Goal: Task Accomplishment & Management: Manage account settings

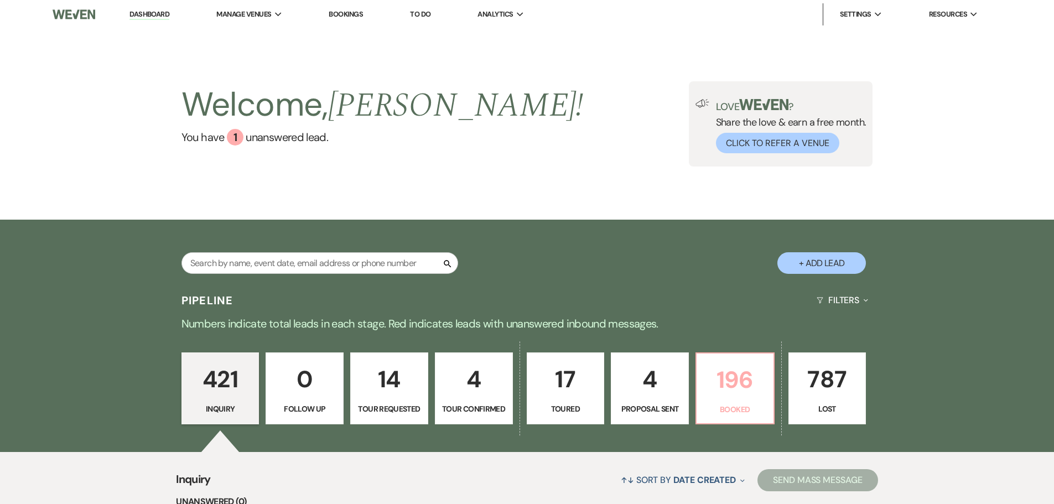
click at [729, 383] on p "196" at bounding box center [735, 379] width 64 height 37
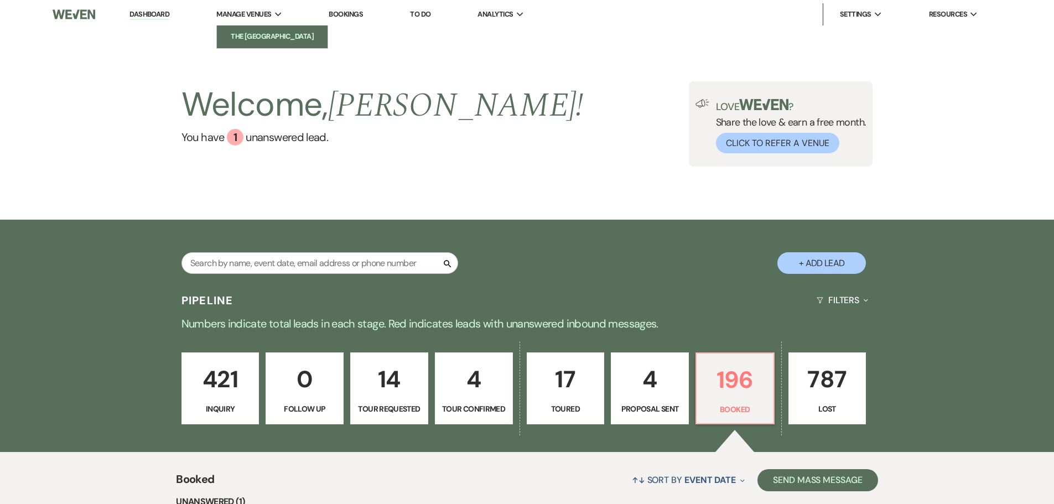
click at [261, 33] on li "The [GEOGRAPHIC_DATA]" at bounding box center [272, 36] width 100 height 11
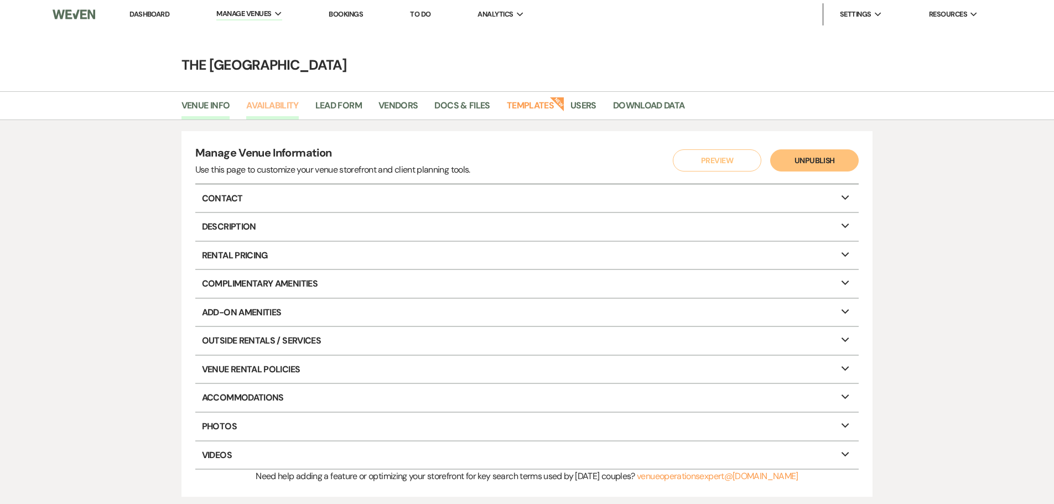
click at [276, 103] on link "Availability" at bounding box center [272, 108] width 52 height 21
select select "3"
select select "2026"
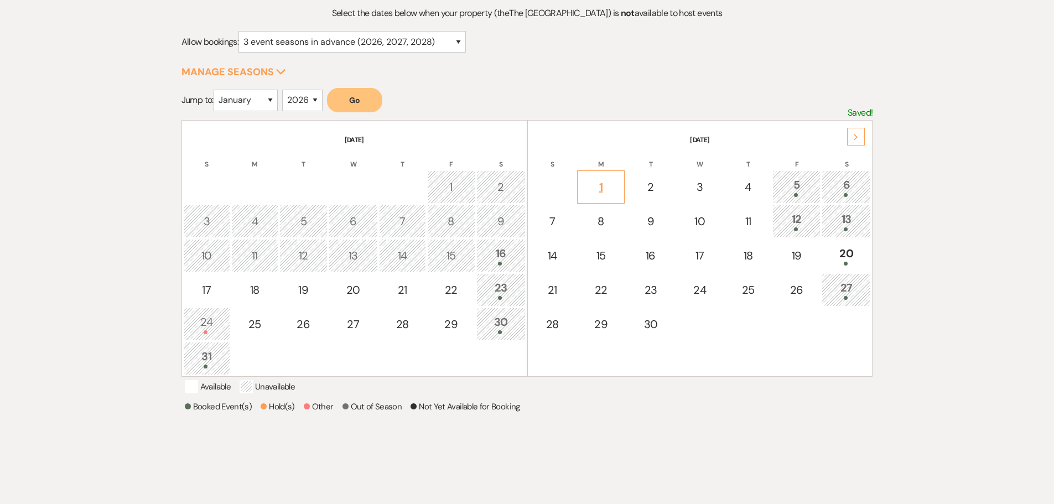
scroll to position [166, 0]
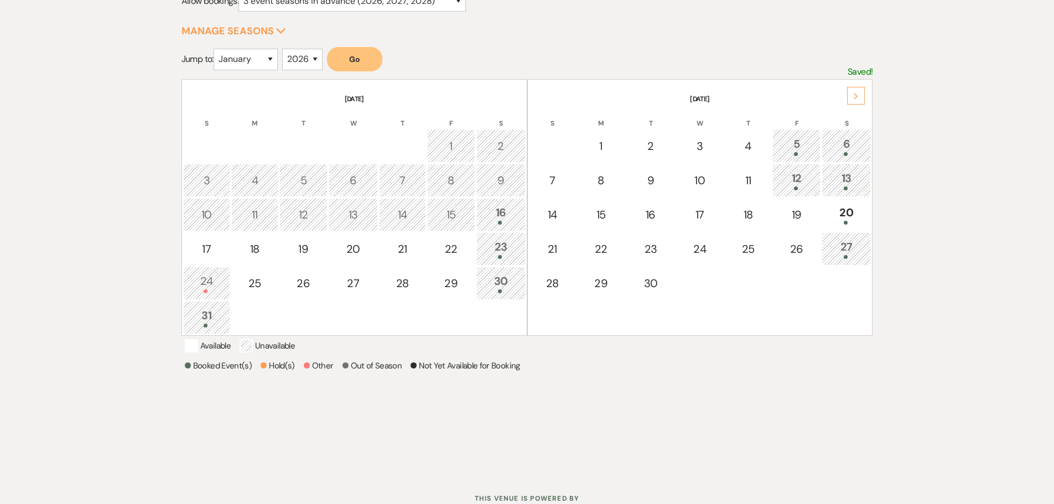
click at [497, 245] on div "23" at bounding box center [501, 248] width 37 height 20
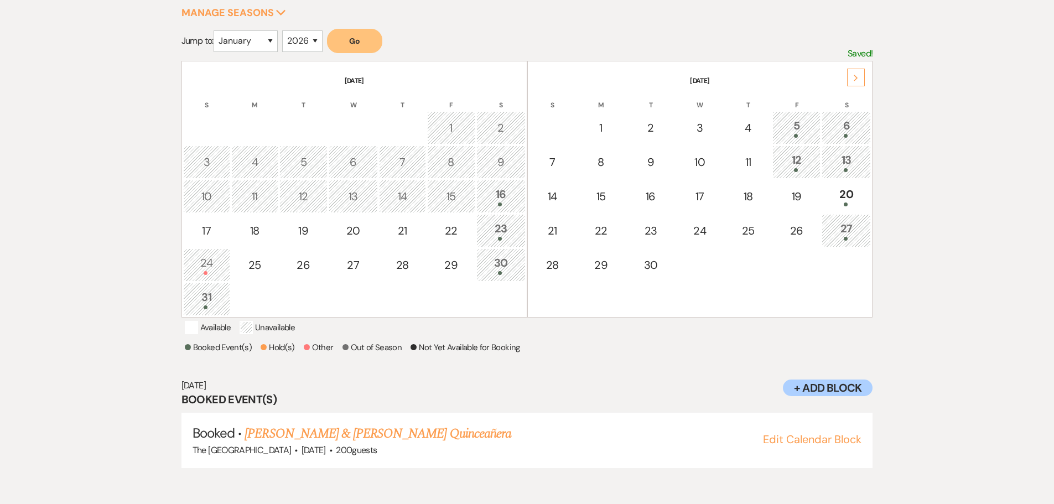
scroll to position [267, 0]
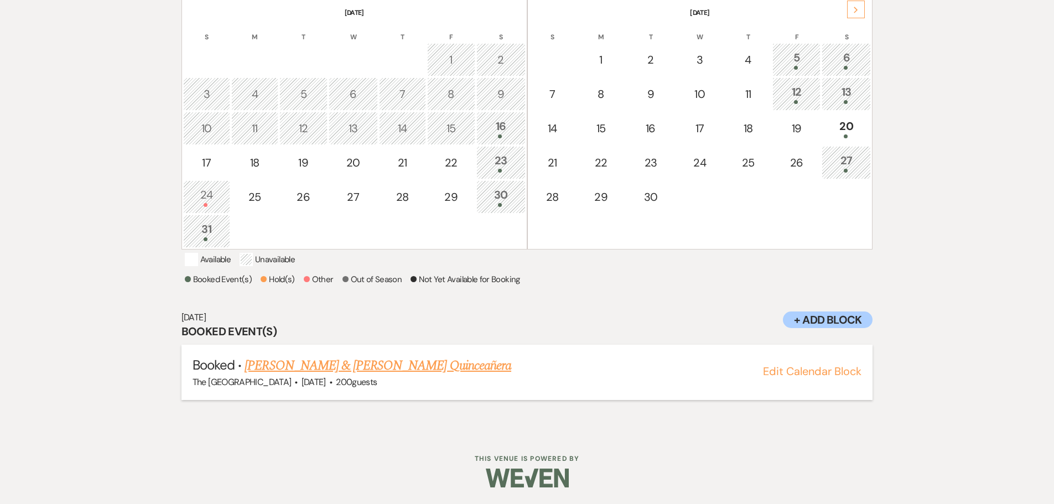
click at [452, 369] on link "[PERSON_NAME] & [PERSON_NAME] Quinceañera" at bounding box center [378, 366] width 267 height 20
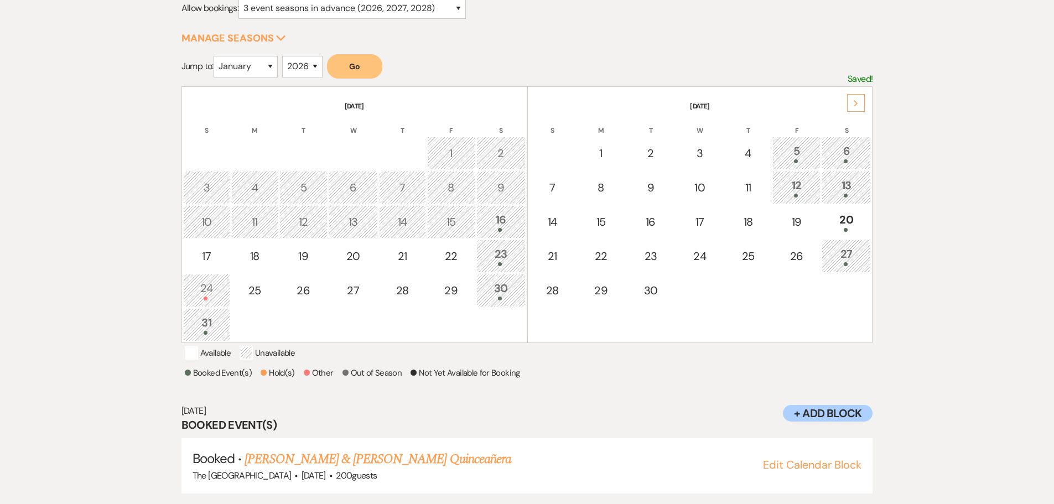
scroll to position [0, 0]
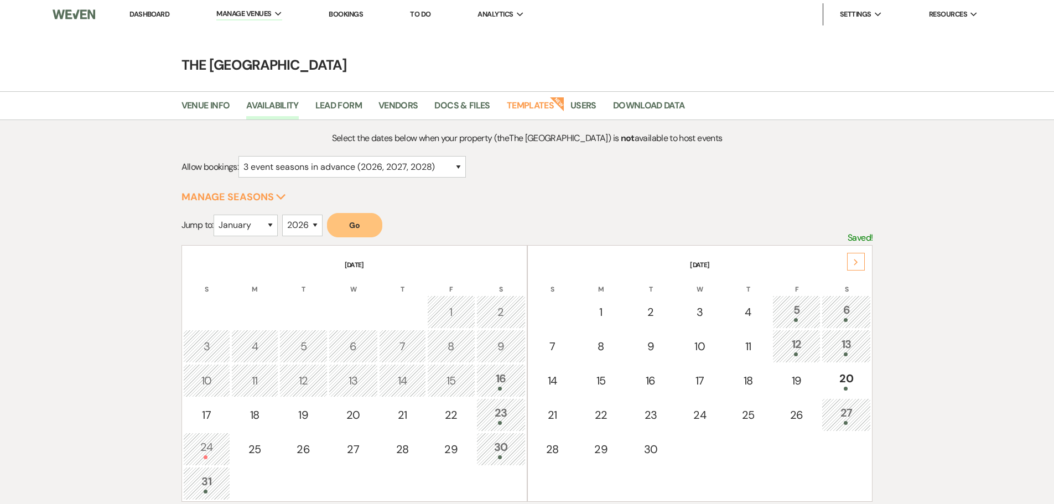
click at [153, 20] on li "Dashboard" at bounding box center [149, 14] width 51 height 22
click at [156, 9] on link "Dashboard" at bounding box center [149, 13] width 40 height 9
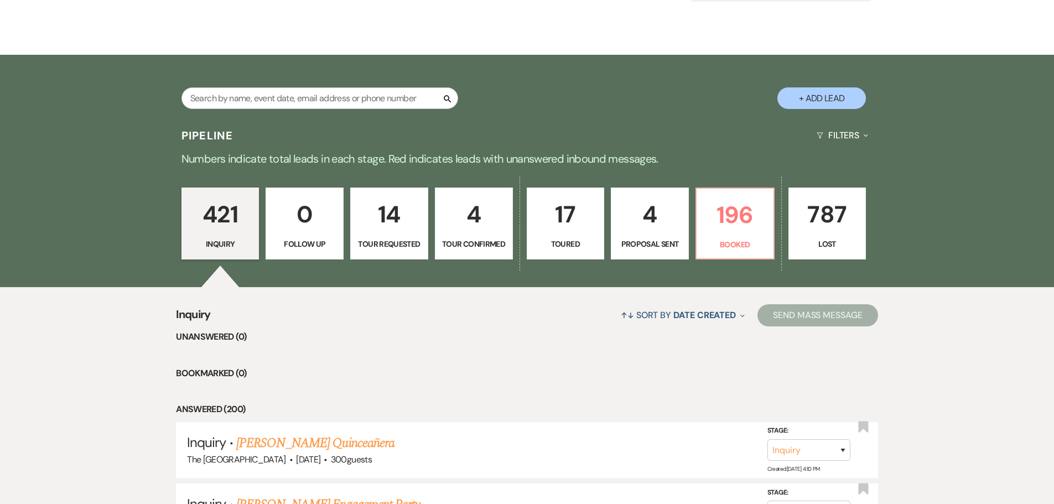
scroll to position [166, 0]
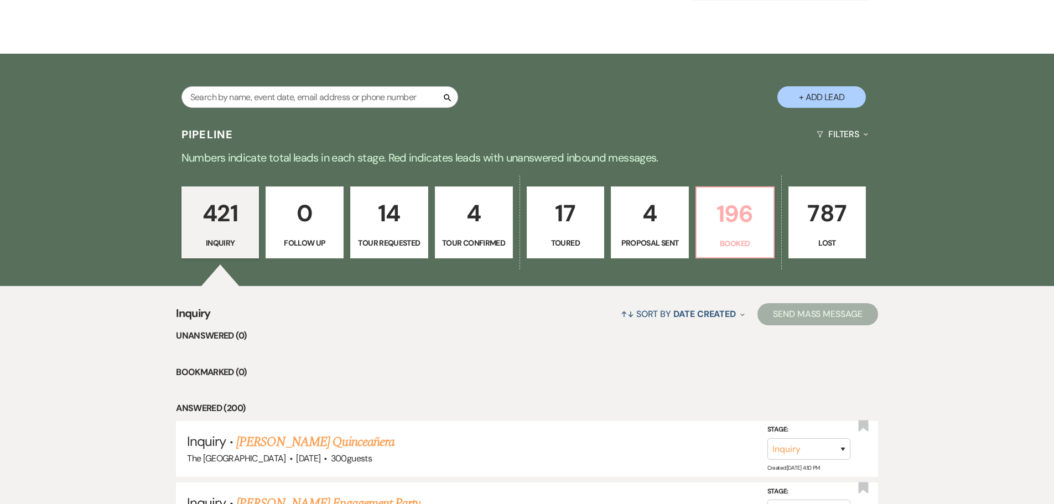
click at [737, 222] on p "196" at bounding box center [735, 213] width 64 height 37
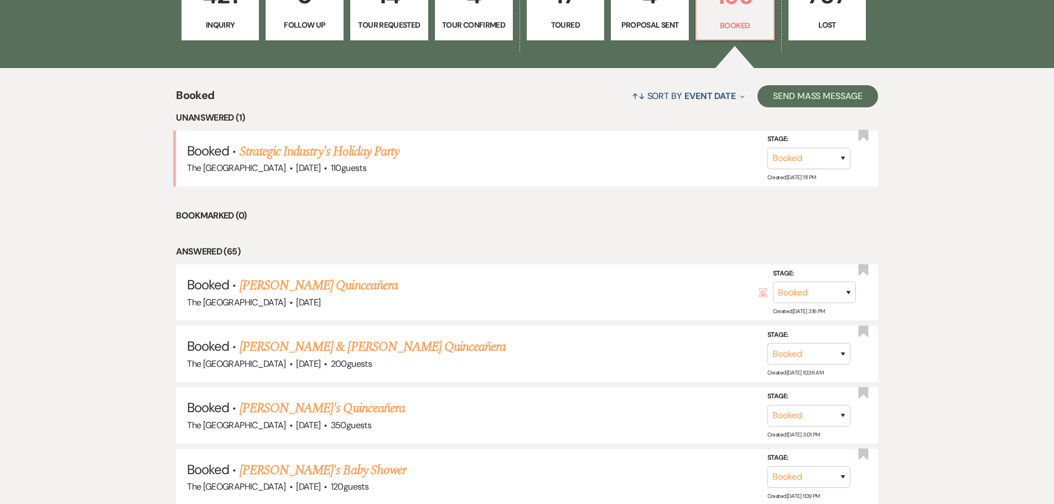
scroll to position [387, 0]
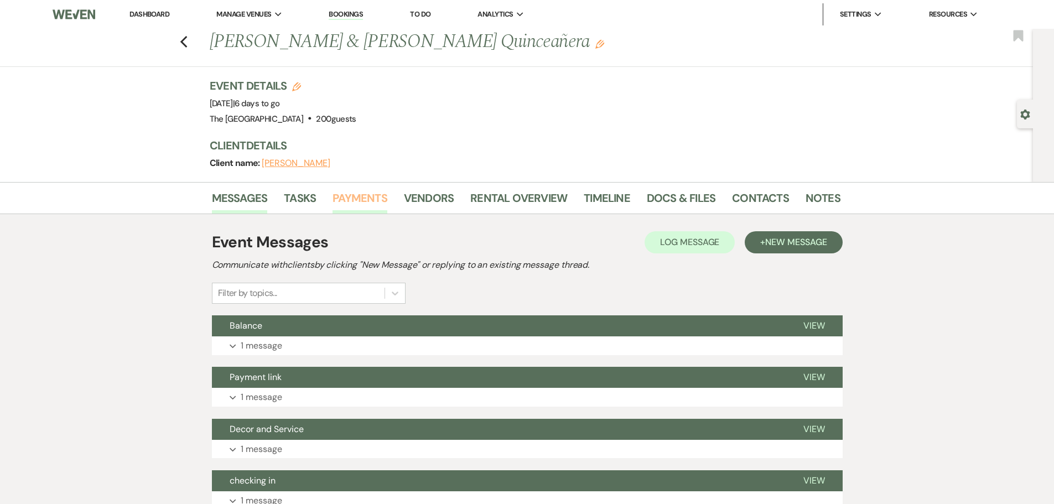
click at [348, 200] on link "Payments" at bounding box center [360, 201] width 55 height 24
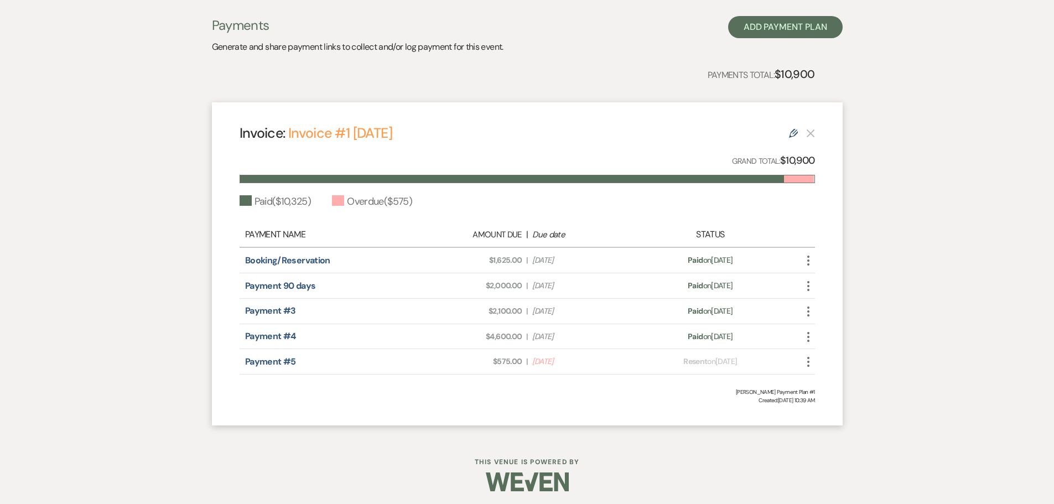
scroll to position [224, 0]
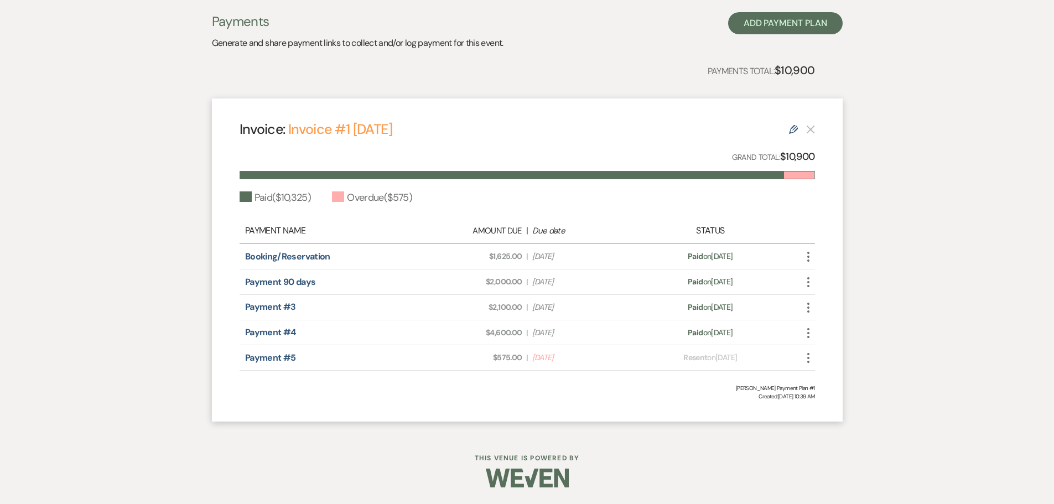
click at [811, 353] on icon "More" at bounding box center [808, 357] width 13 height 13
click at [824, 402] on button "Check Mark Mark as Paid" at bounding box center [858, 399] width 112 height 19
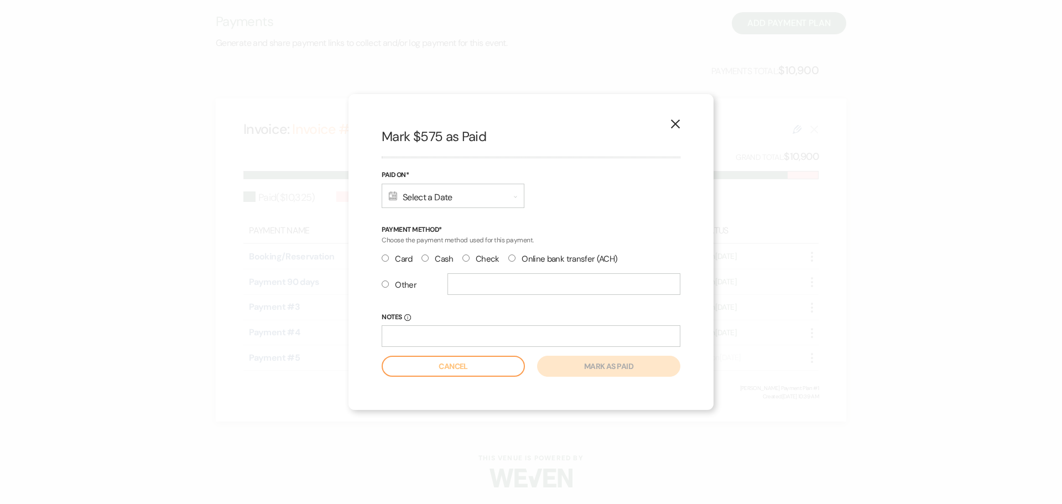
click at [464, 196] on div "Calendar Select a Date Expand" at bounding box center [453, 196] width 143 height 24
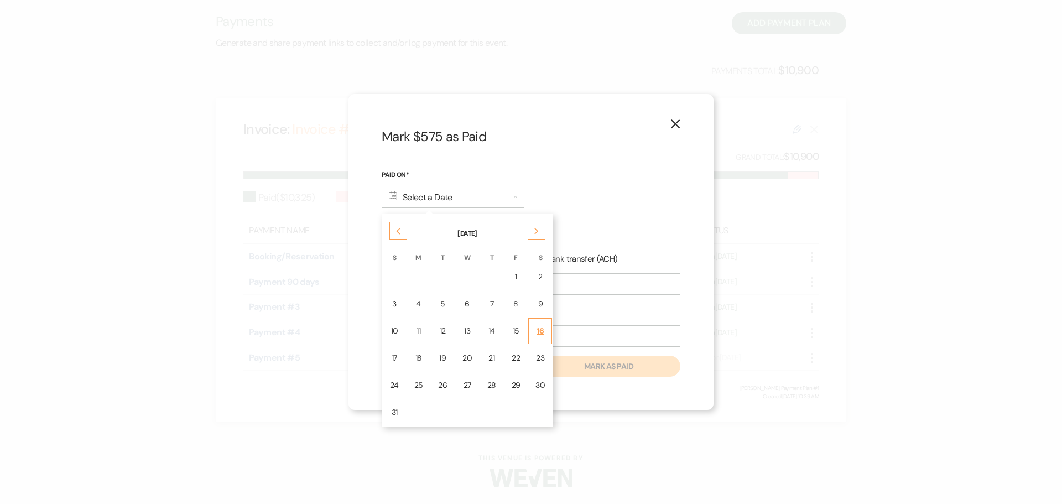
click at [542, 334] on div "16" at bounding box center [540, 331] width 9 height 12
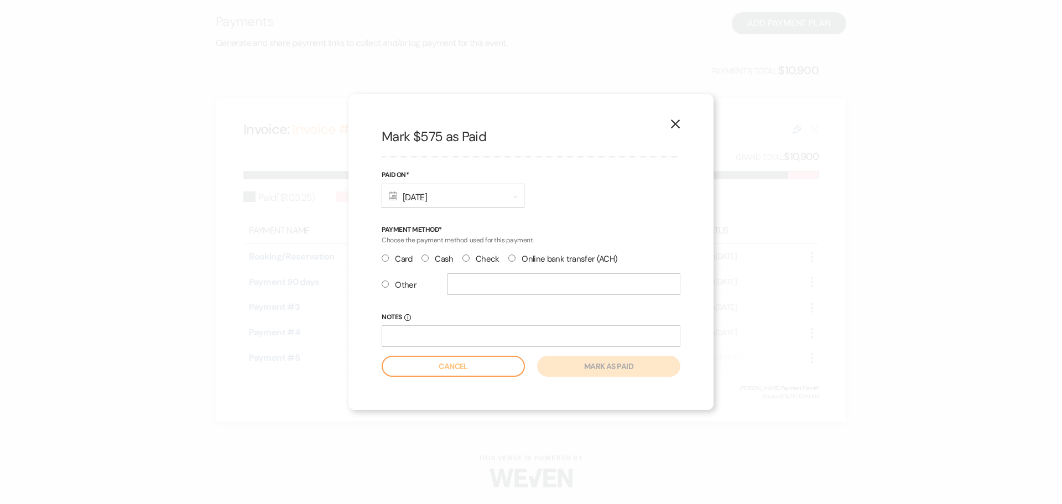
click at [427, 261] on input "Cash" at bounding box center [425, 258] width 7 height 7
radio input "true"
click at [440, 331] on input "Notes Info" at bounding box center [531, 336] width 299 height 22
type input "r"
type input "change needed $25"
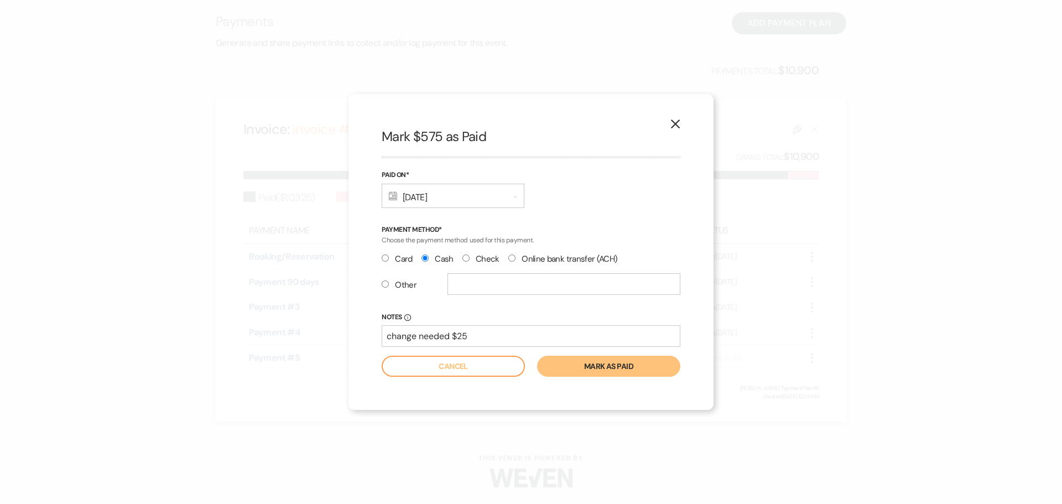
click at [557, 368] on button "Mark as paid" at bounding box center [608, 366] width 143 height 21
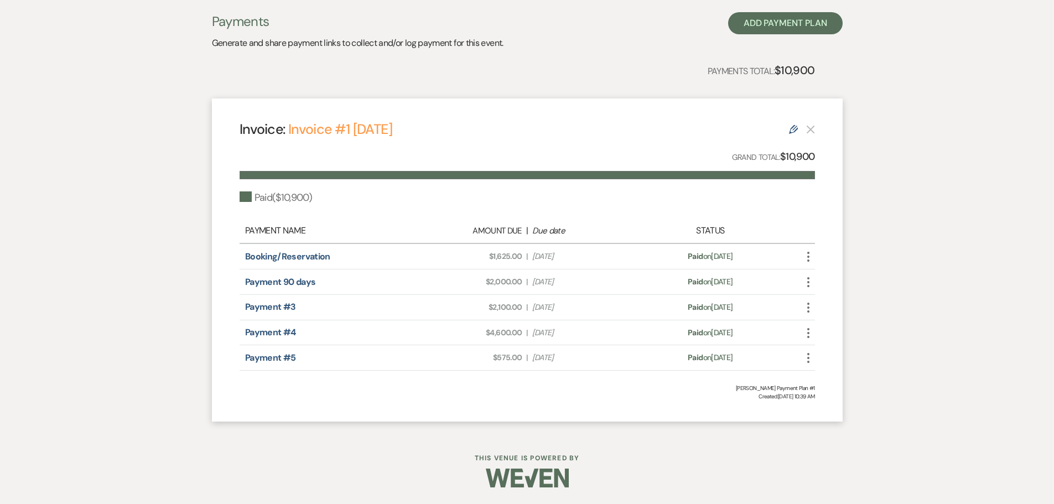
click at [810, 357] on icon "More" at bounding box center [808, 357] width 13 height 13
click at [853, 377] on button "Attach File Attach to Message" at bounding box center [858, 380] width 112 height 19
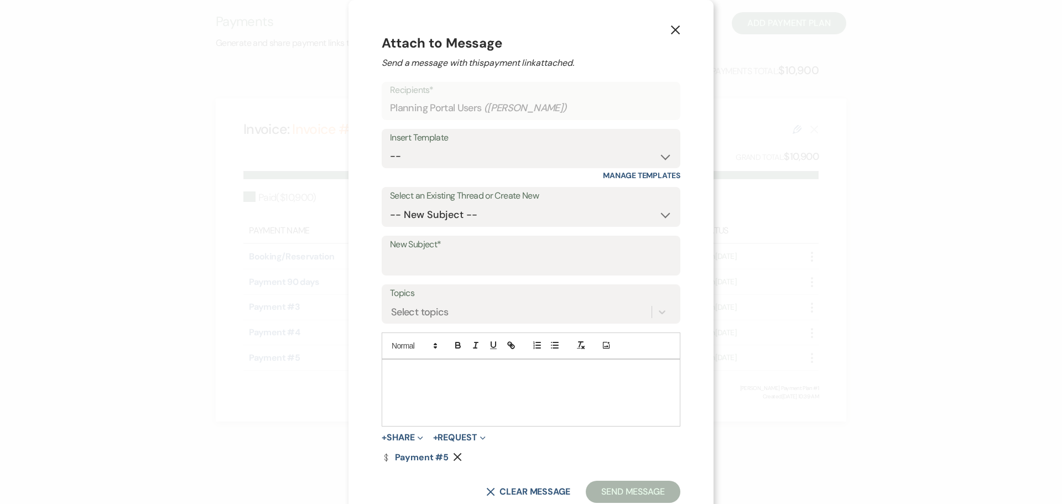
click at [480, 400] on div at bounding box center [531, 393] width 298 height 66
click at [420, 250] on label "New Subject*" at bounding box center [531, 245] width 282 height 16
click at [419, 260] on input "New Subject*" at bounding box center [531, 264] width 282 height 22
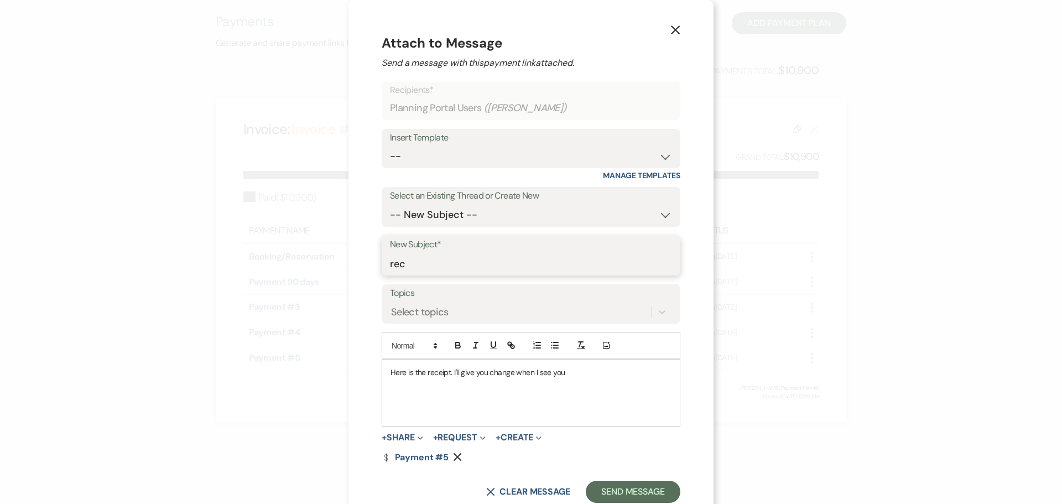
type input "RECEIPT"
click at [612, 489] on button "Send Message" at bounding box center [633, 492] width 95 height 22
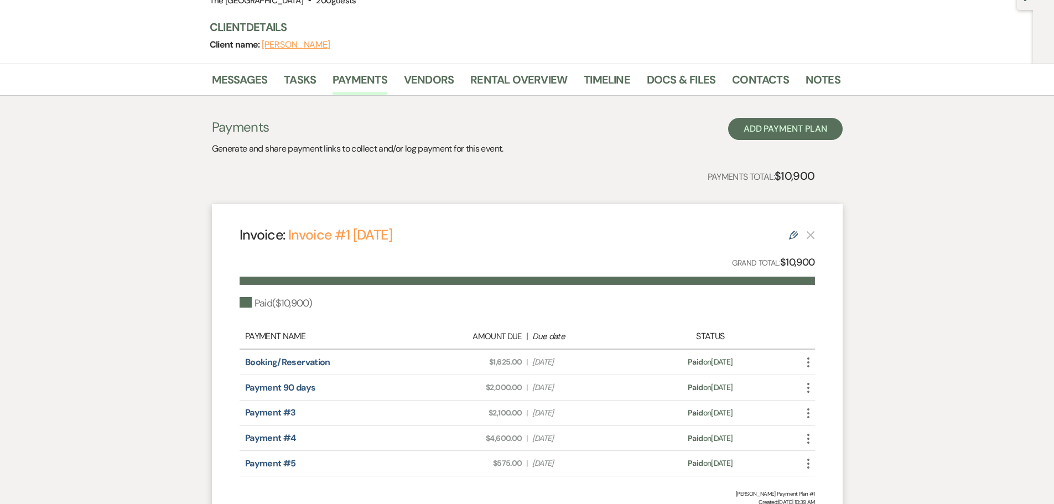
scroll to position [0, 0]
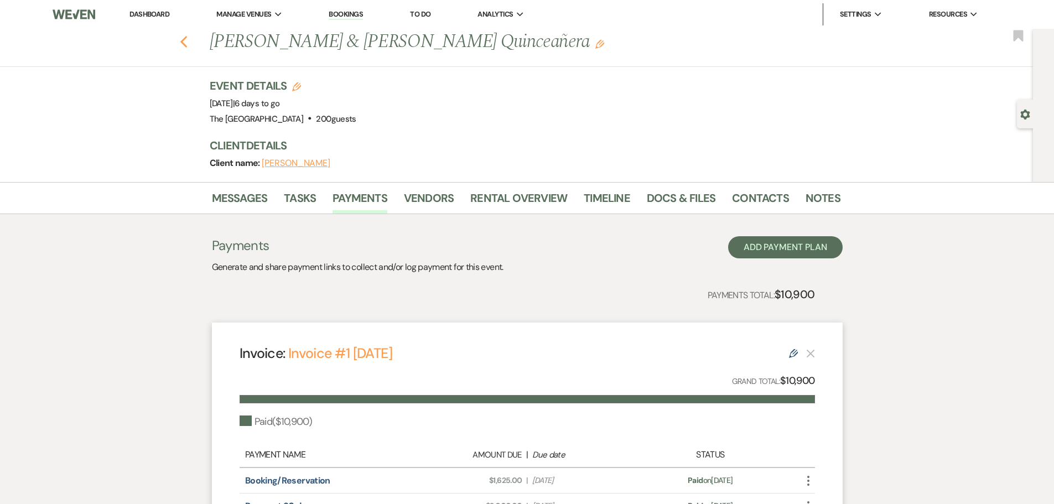
click at [188, 40] on icon "Previous" at bounding box center [184, 41] width 8 height 13
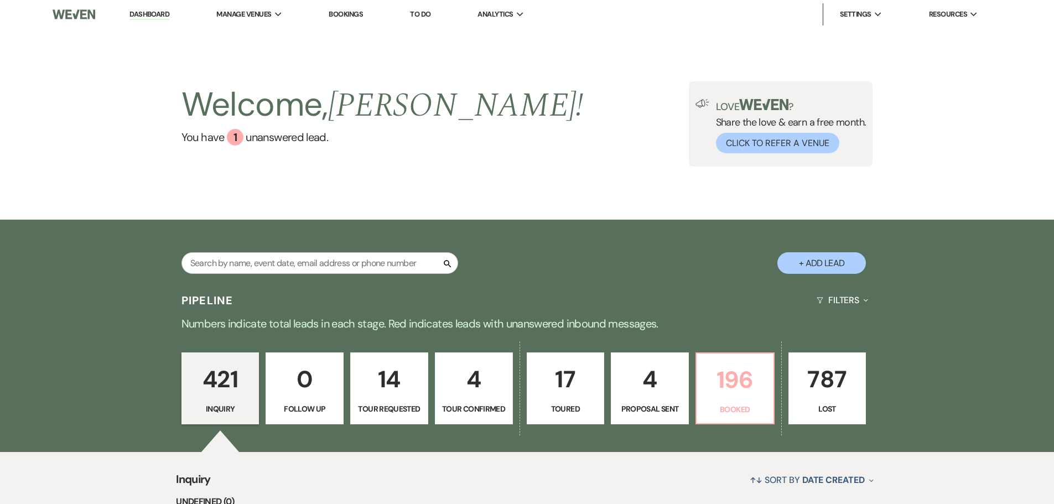
click at [725, 374] on p "196" at bounding box center [735, 379] width 64 height 37
click at [362, 260] on input "text" at bounding box center [319, 263] width 277 height 22
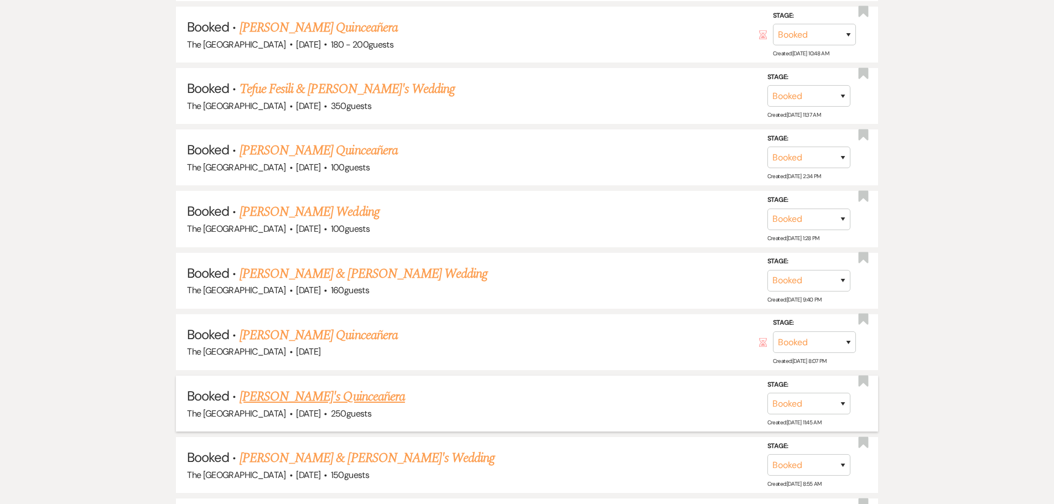
scroll to position [2243, 0]
click at [261, 334] on link "[PERSON_NAME] Quinceañera" at bounding box center [319, 334] width 158 height 20
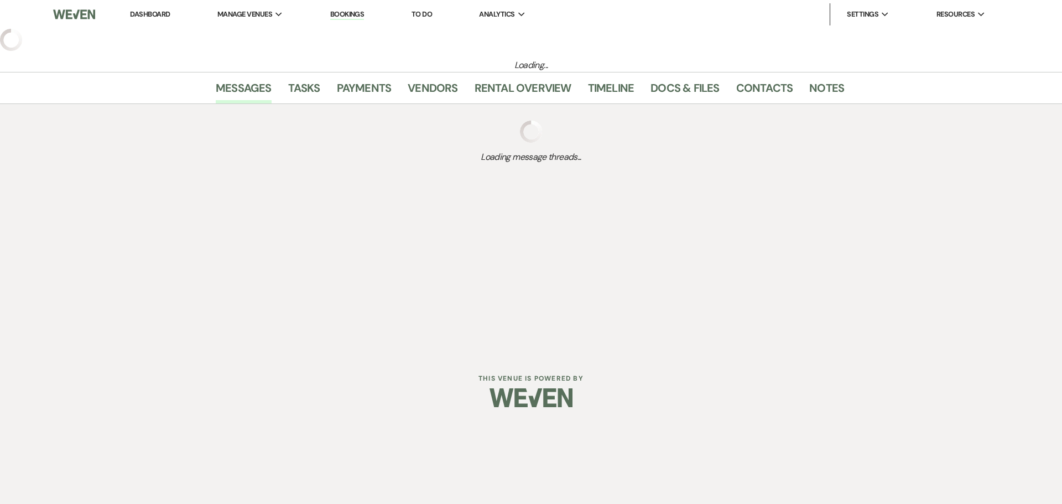
select select "5"
select select "15"
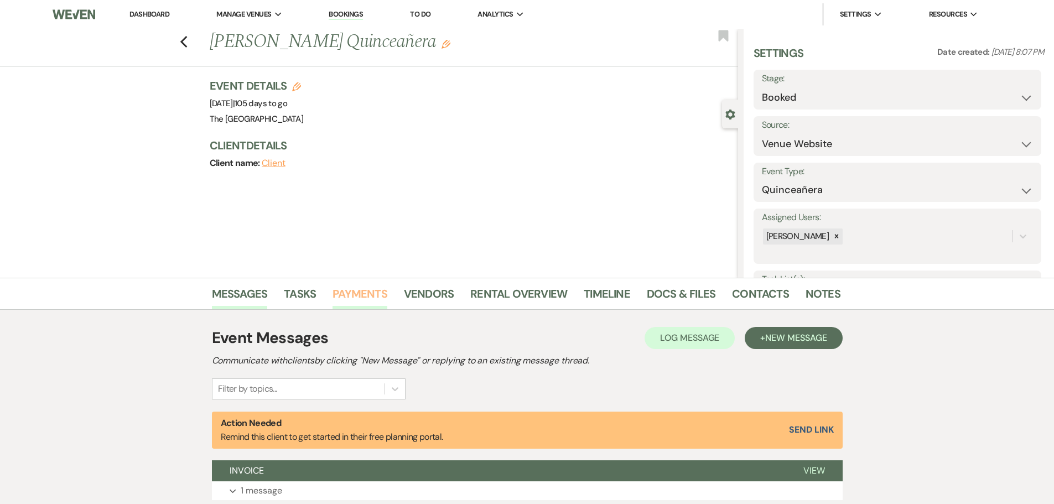
click at [357, 295] on link "Payments" at bounding box center [360, 297] width 55 height 24
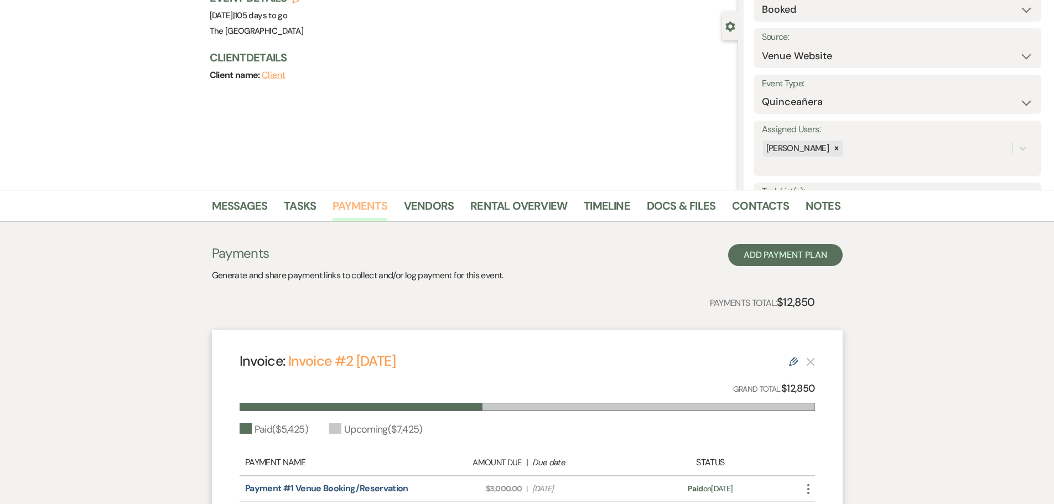
scroll to position [269, 0]
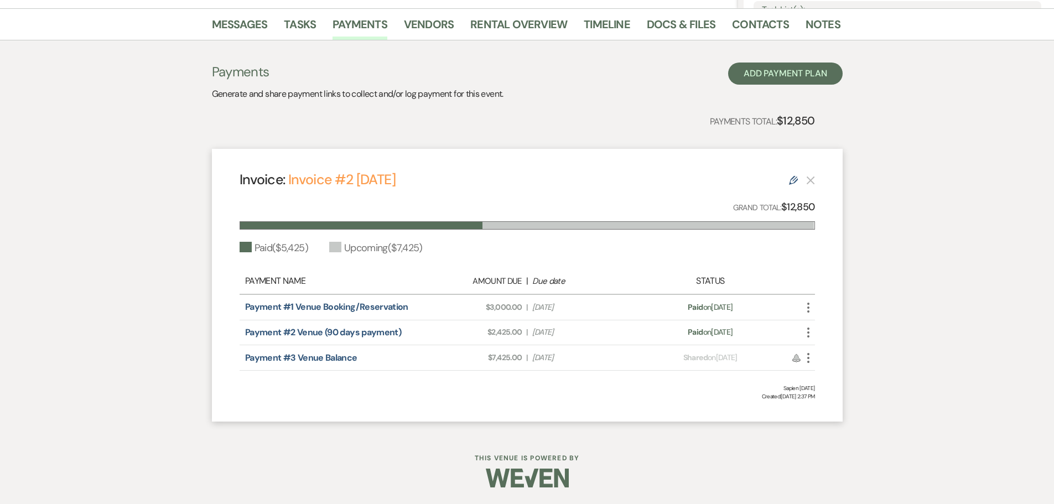
click at [790, 178] on icon "Edit" at bounding box center [793, 180] width 9 height 9
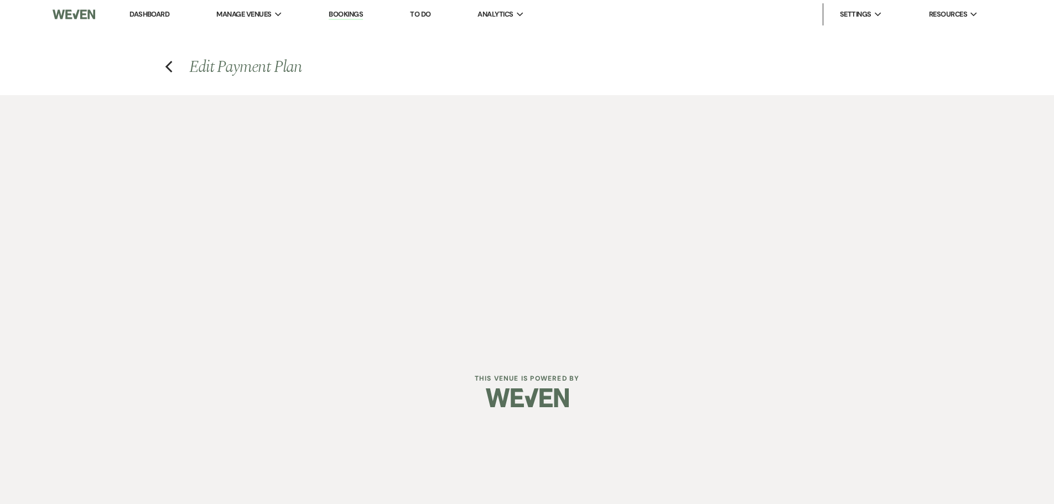
select select "20799"
select select "1"
select select "true"
select select "2"
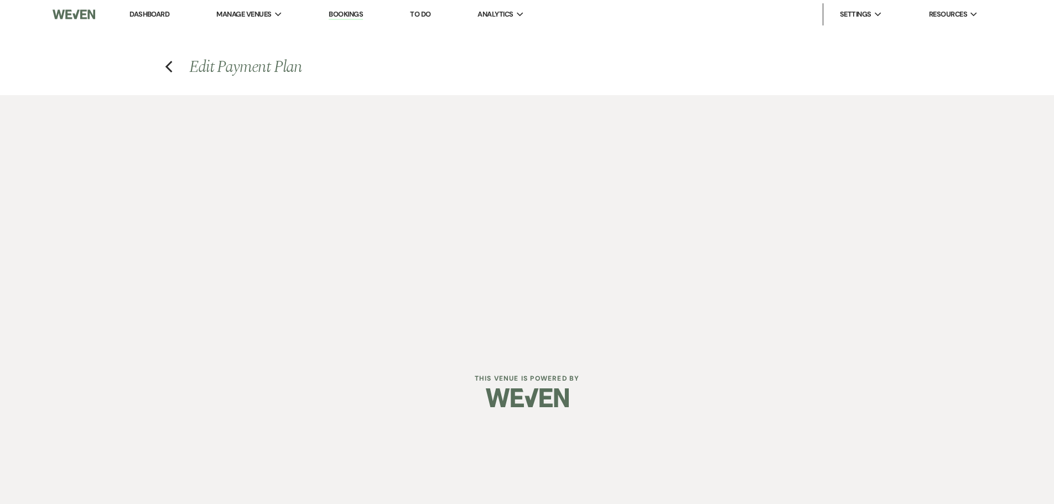
select select "flat"
select select "true"
select select "client"
select select "weekly"
select select "weeks"
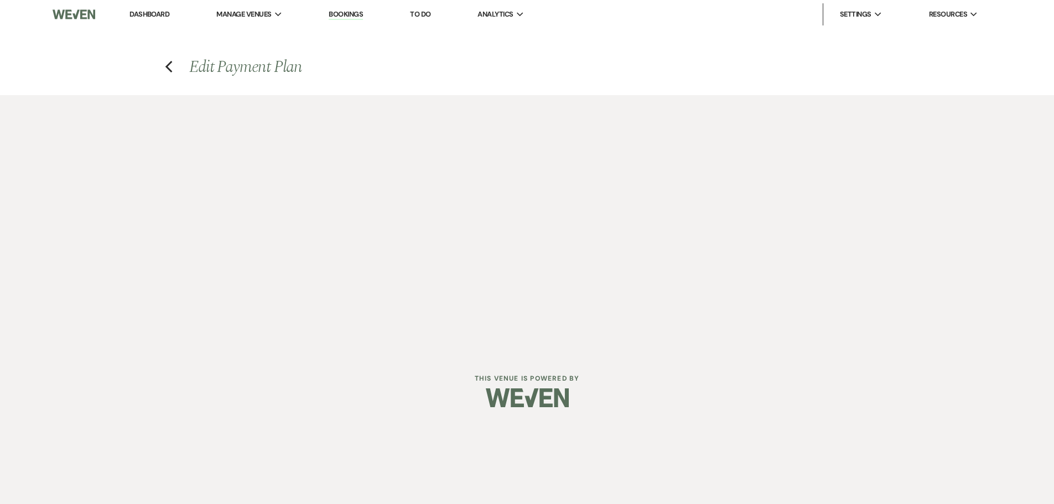
select select "complete"
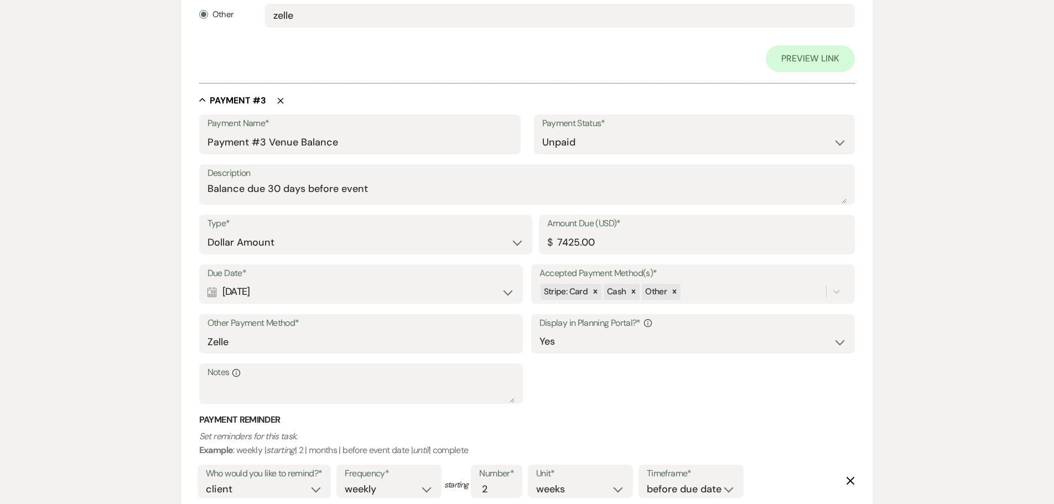
scroll to position [1098, 0]
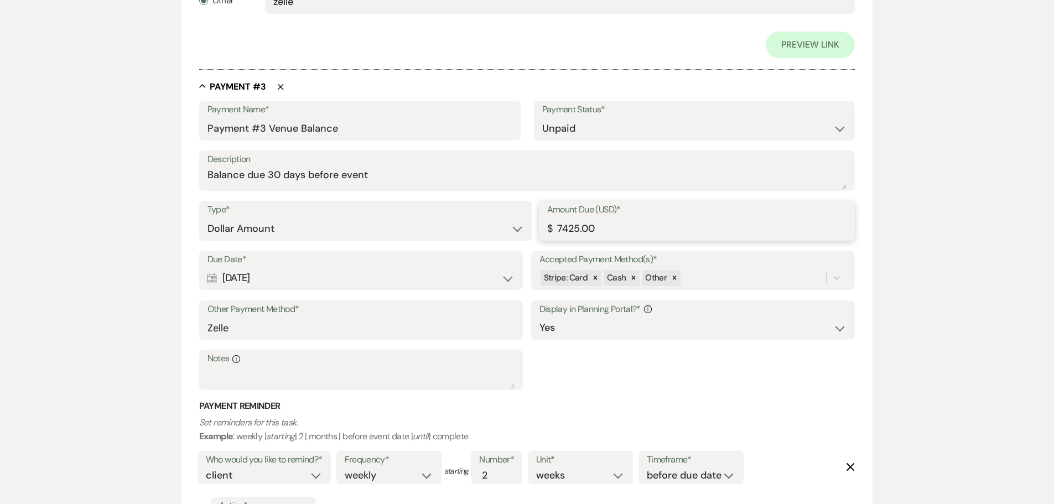
drag, startPoint x: 609, startPoint y: 227, endPoint x: 538, endPoint y: 227, distance: 71.4
click at [538, 227] on div "Type* Dollar Amount Percentage of Grand Total Amount Due (USD)* $ 7425.00" at bounding box center [527, 226] width 656 height 50
type input "3500.00"
click at [601, 130] on select "Paid Unpaid" at bounding box center [694, 129] width 305 height 22
select select "1"
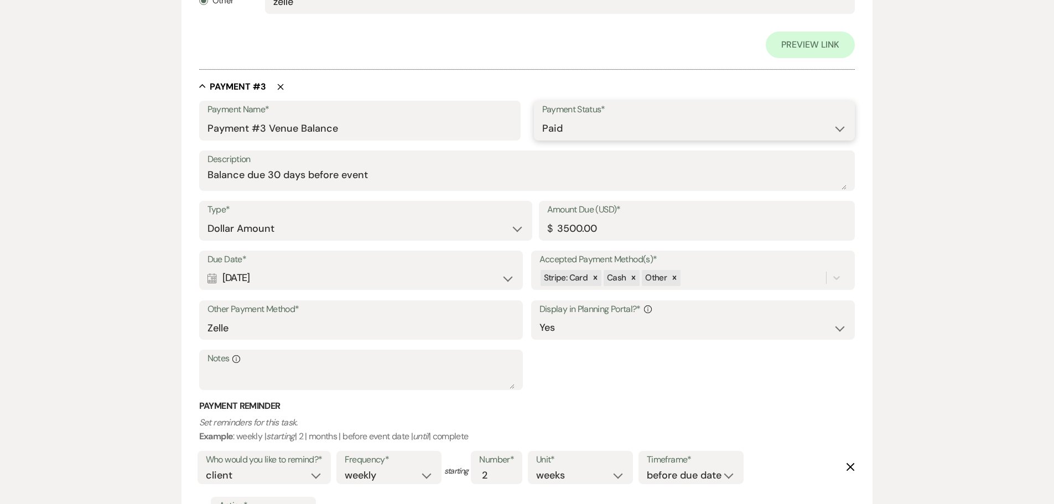
click at [542, 118] on select "Paid Unpaid" at bounding box center [694, 129] width 305 height 22
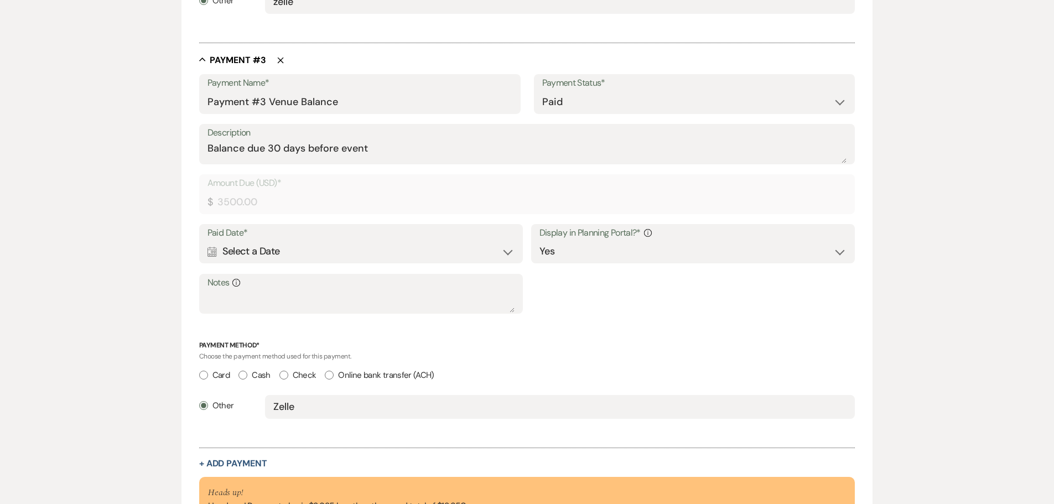
click at [343, 257] on div "Calendar Select a Date Expand" at bounding box center [362, 252] width 308 height 22
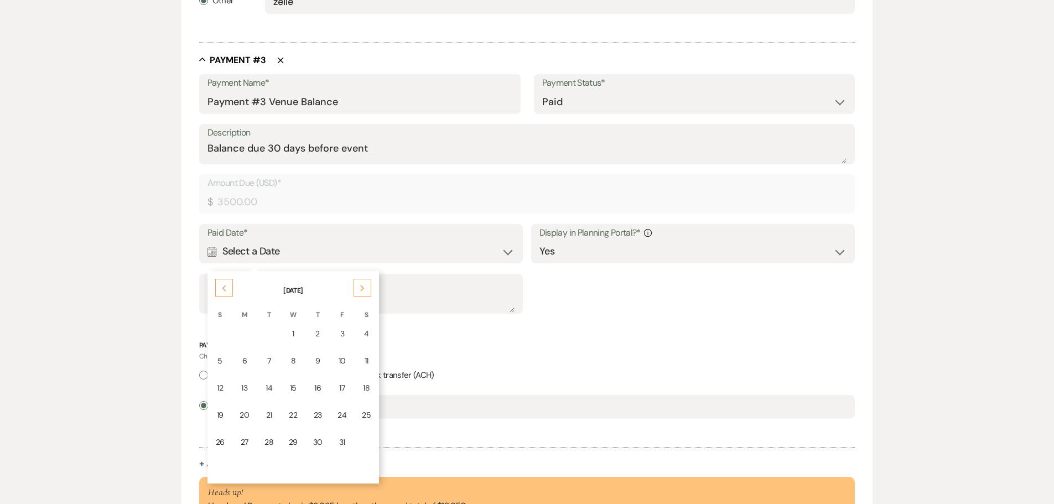
click at [223, 295] on div "Previous" at bounding box center [224, 288] width 18 height 18
click at [360, 287] on icon "Next" at bounding box center [363, 288] width 6 height 7
click at [315, 385] on div "14" at bounding box center [317, 388] width 9 height 12
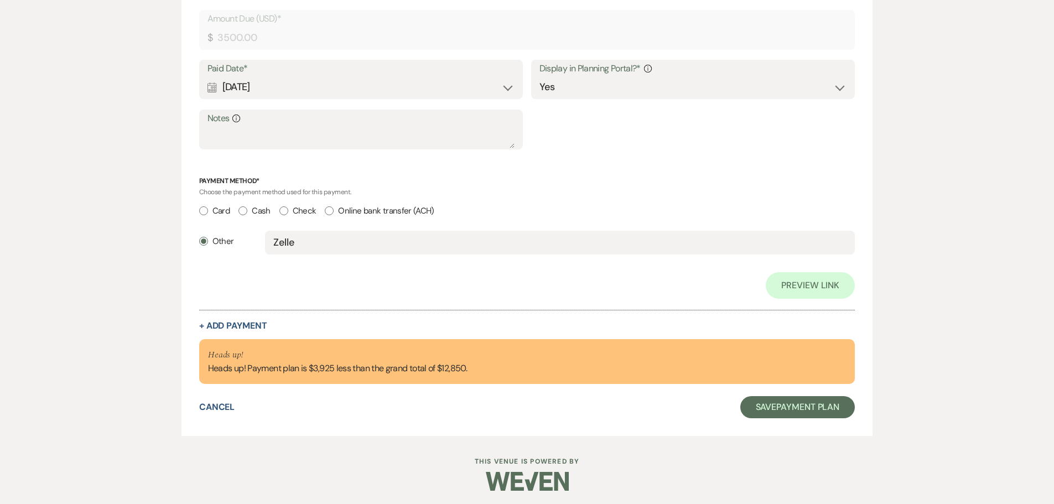
scroll to position [1293, 0]
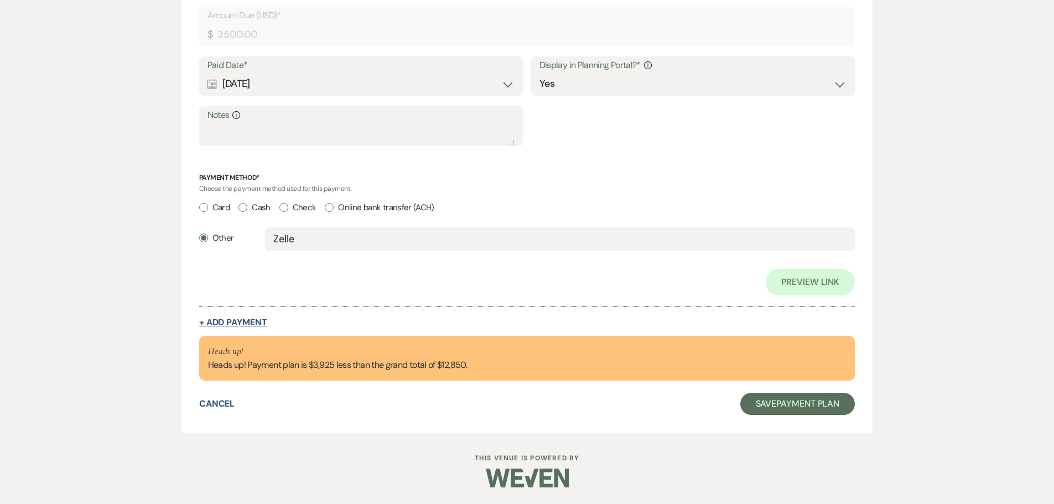
click at [253, 324] on button "+ Add Payment" at bounding box center [233, 322] width 68 height 9
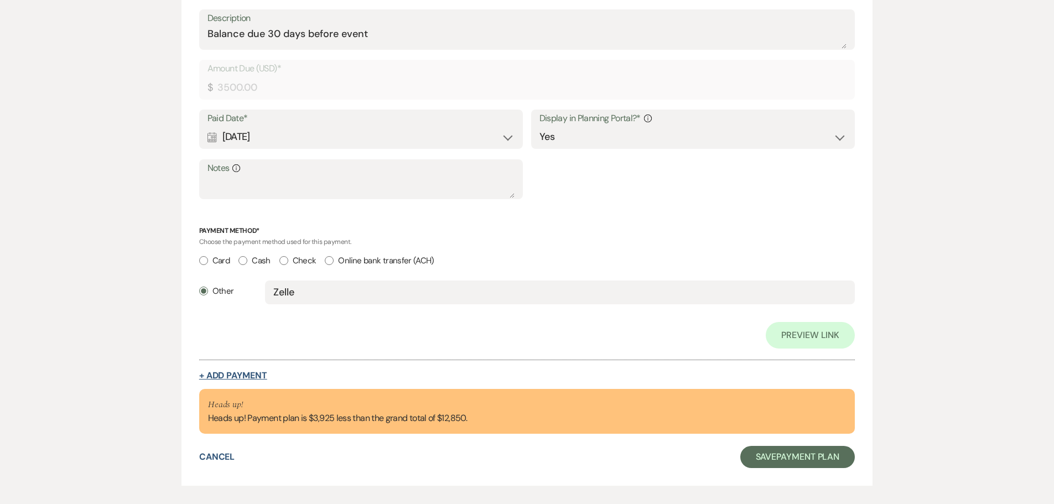
select select "2"
select select "flat"
select select "true"
select select "client"
select select "weeks"
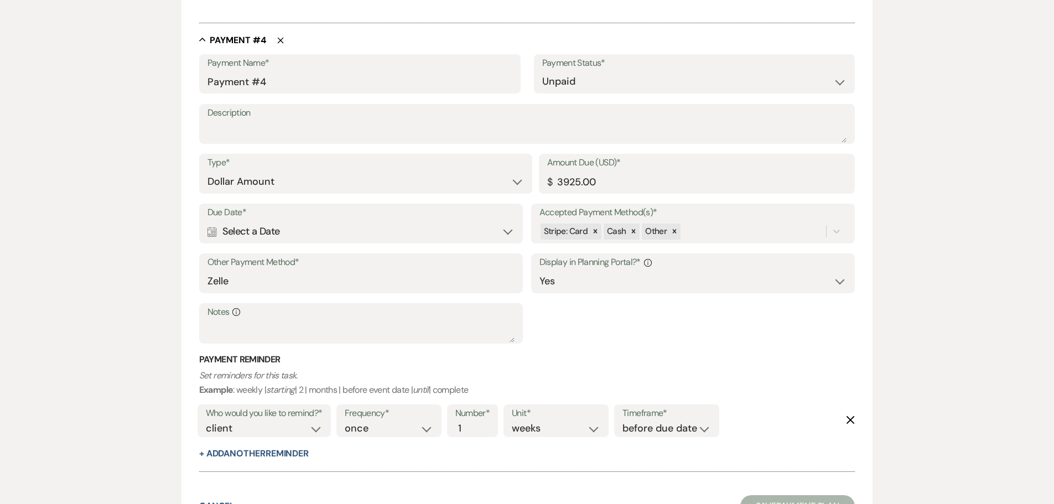
scroll to position [1516, 0]
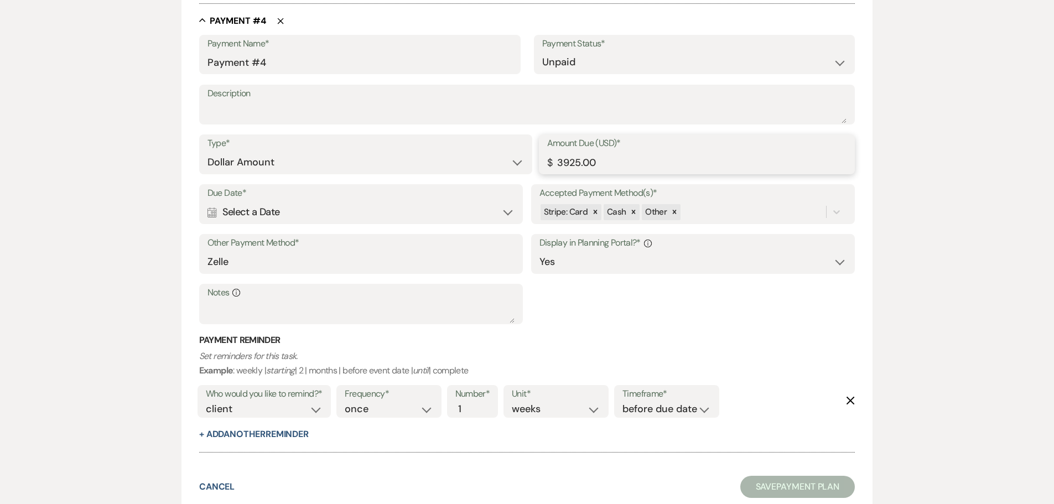
drag, startPoint x: 599, startPoint y: 162, endPoint x: 554, endPoint y: 167, distance: 45.1
click at [554, 167] on input "3925.00" at bounding box center [697, 163] width 300 height 22
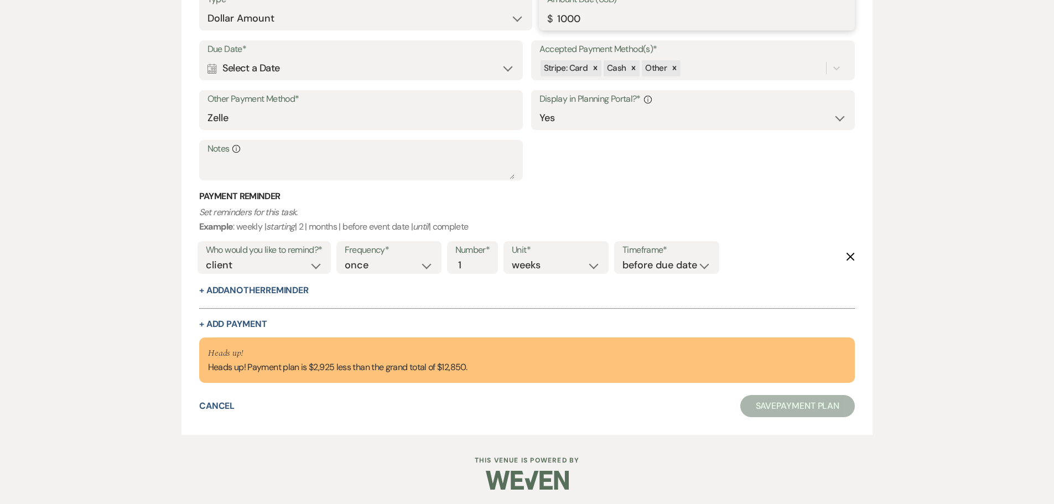
scroll to position [1662, 0]
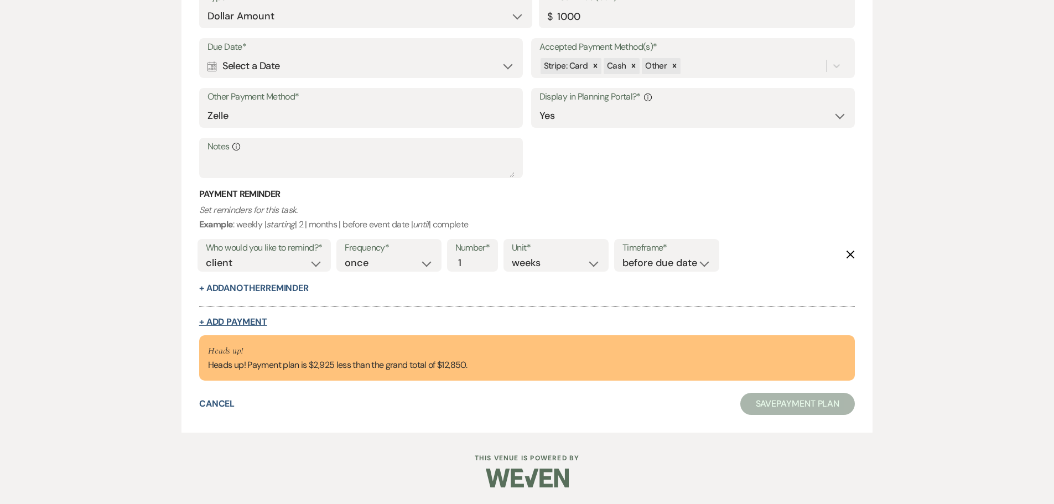
type input "1000.00"
click at [236, 318] on button "+ Add Payment" at bounding box center [233, 322] width 68 height 9
select select "2"
select select "flat"
select select "true"
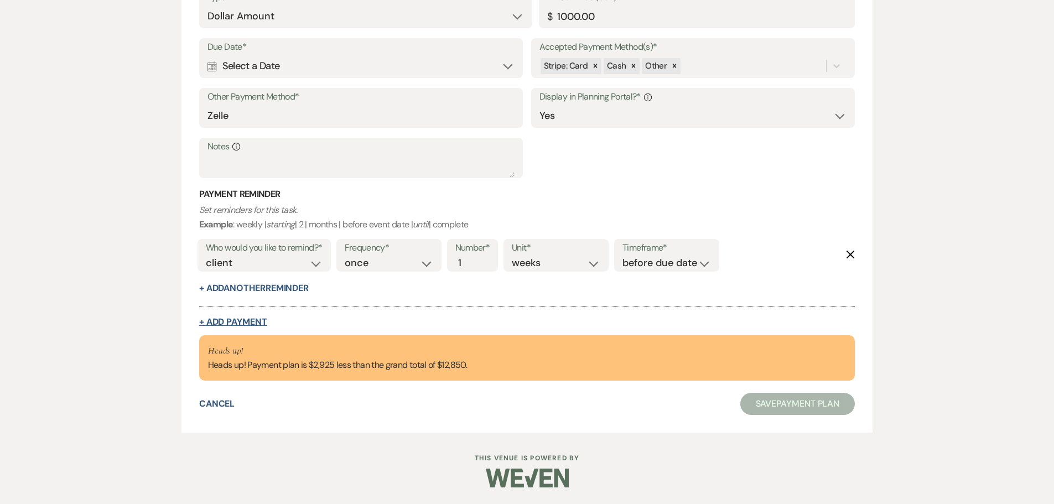
select select "client"
select select "weeks"
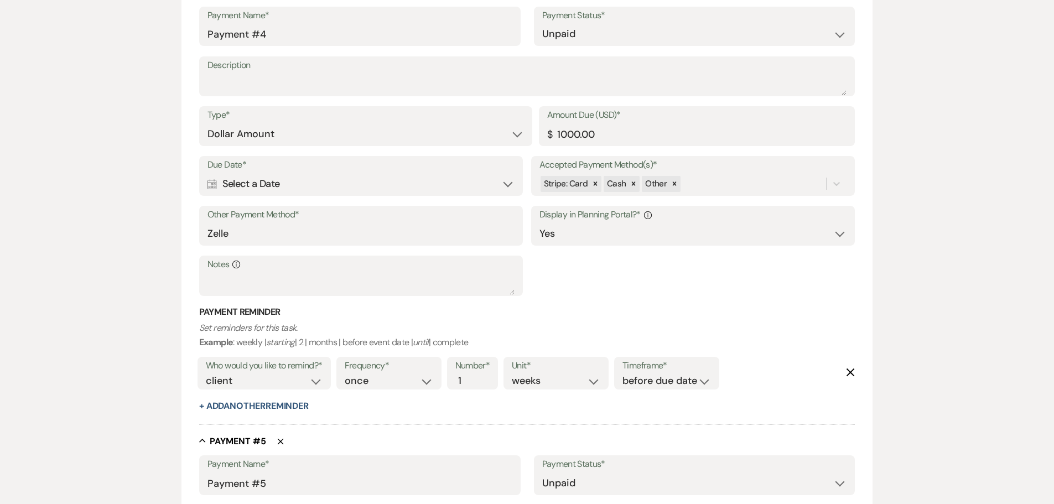
scroll to position [1495, 0]
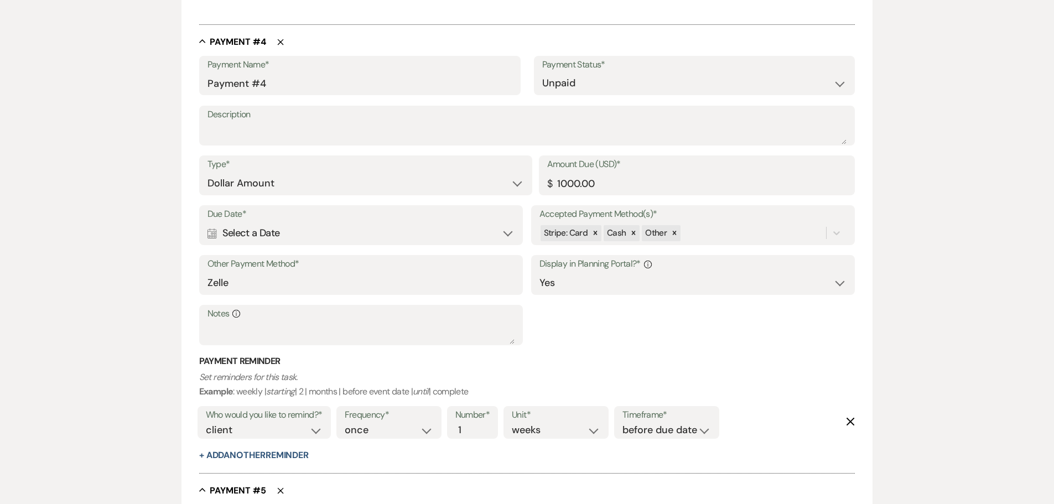
click at [513, 234] on div "Calendar Select a Date Expand" at bounding box center [362, 233] width 308 height 22
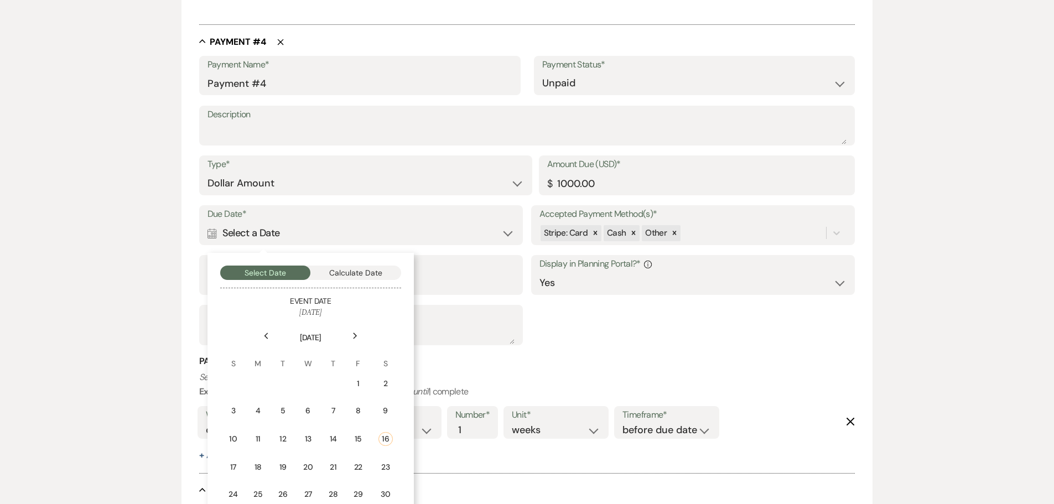
click at [355, 335] on use at bounding box center [355, 336] width 4 height 6
click at [259, 380] on div "1" at bounding box center [259, 384] width 10 height 12
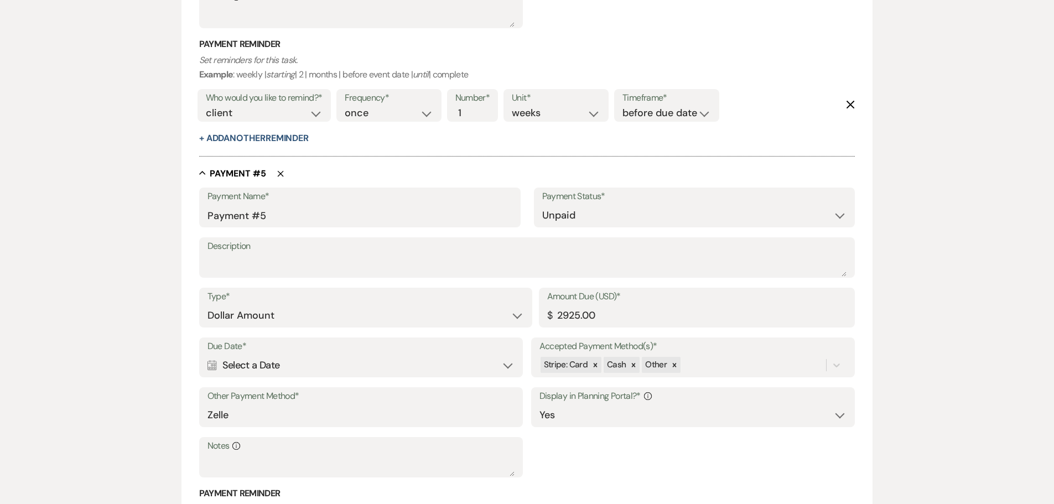
scroll to position [1827, 0]
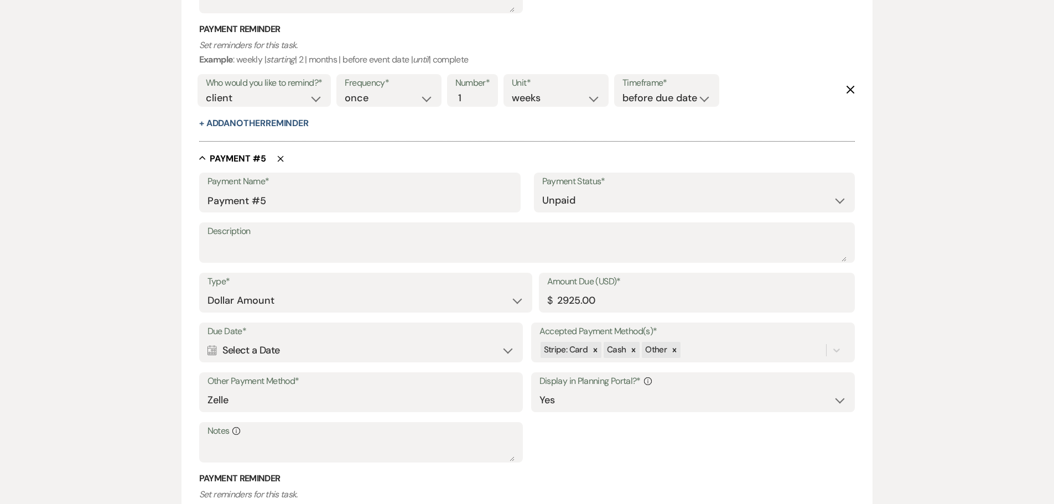
click at [329, 351] on div "Calendar Select a Date Expand" at bounding box center [362, 351] width 308 height 22
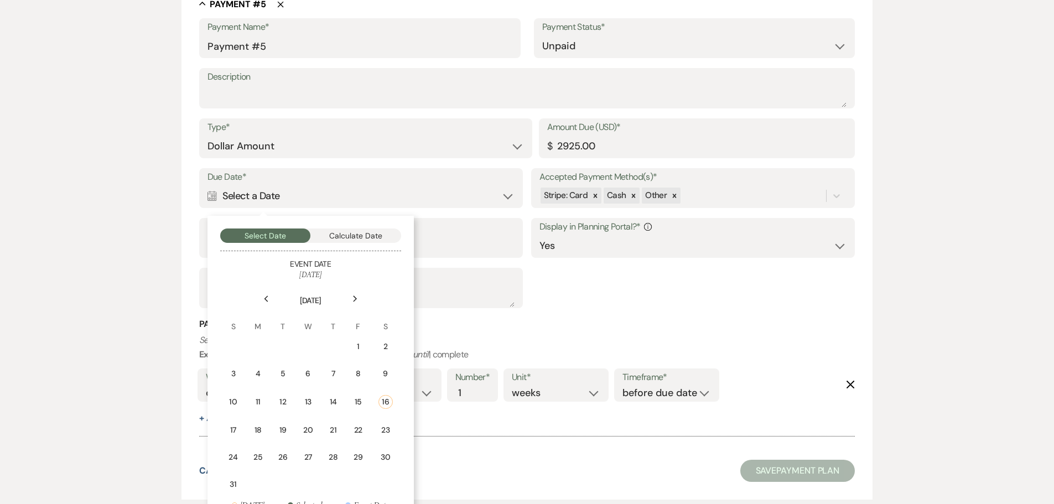
scroll to position [1992, 0]
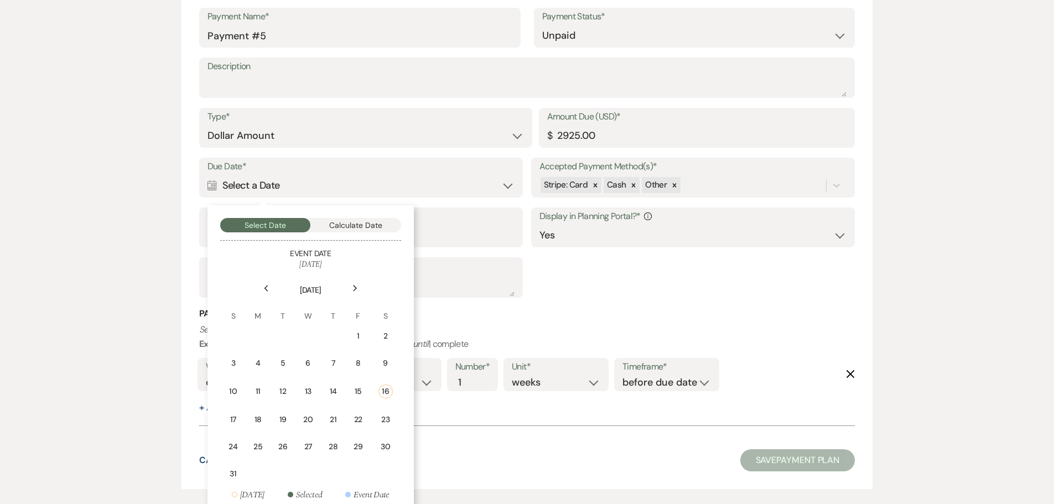
click at [352, 285] on icon "Next" at bounding box center [355, 288] width 6 height 7
click at [331, 439] on div "30" at bounding box center [336, 445] width 11 height 12
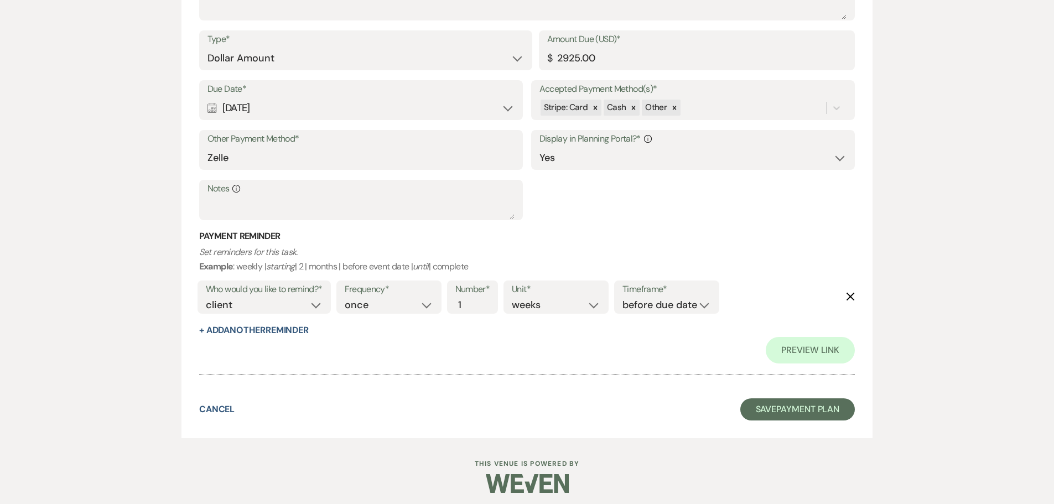
scroll to position [2181, 0]
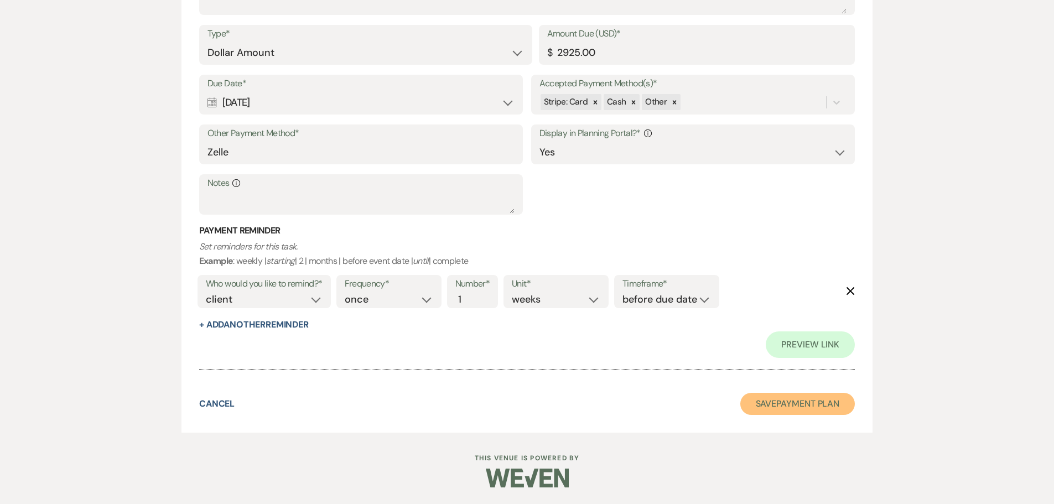
click at [789, 402] on button "Save Payment Plan" at bounding box center [797, 404] width 115 height 22
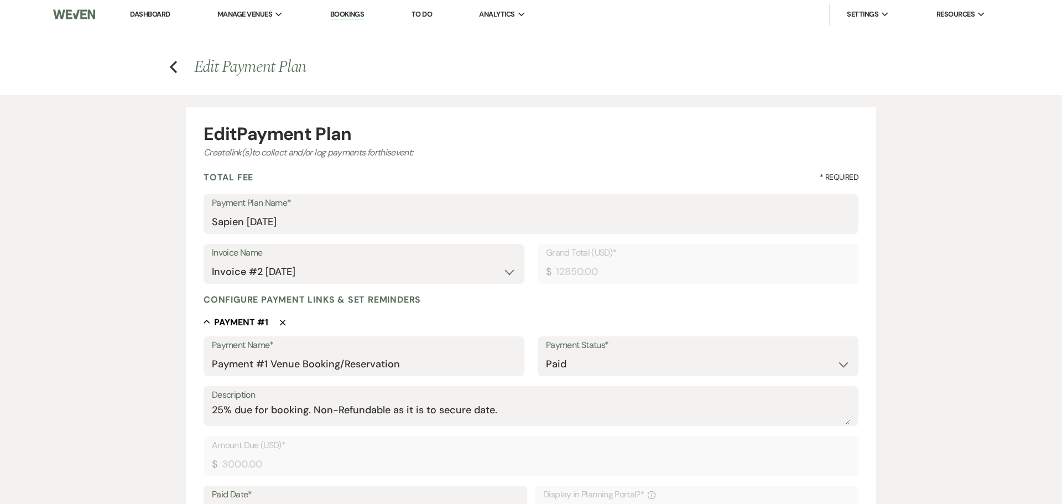
select select "5"
select select "15"
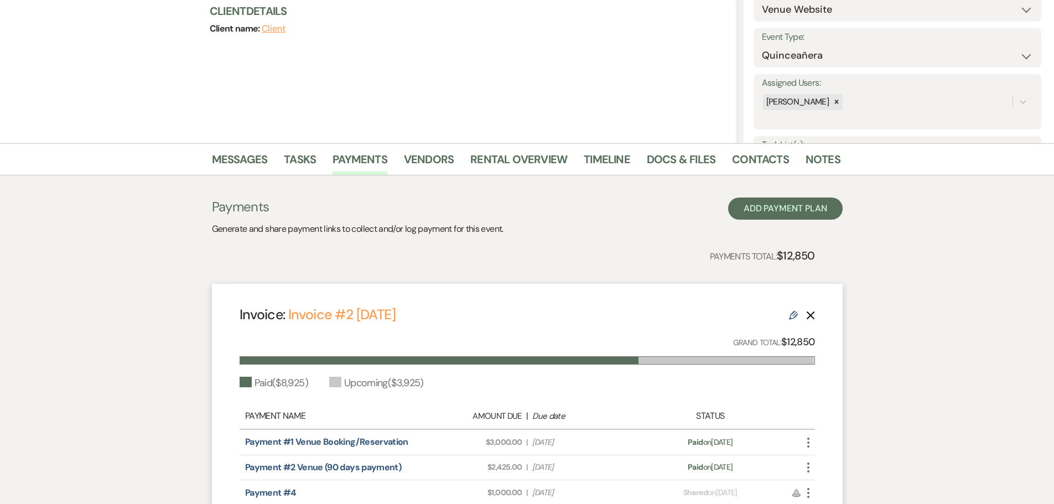
scroll to position [320, 0]
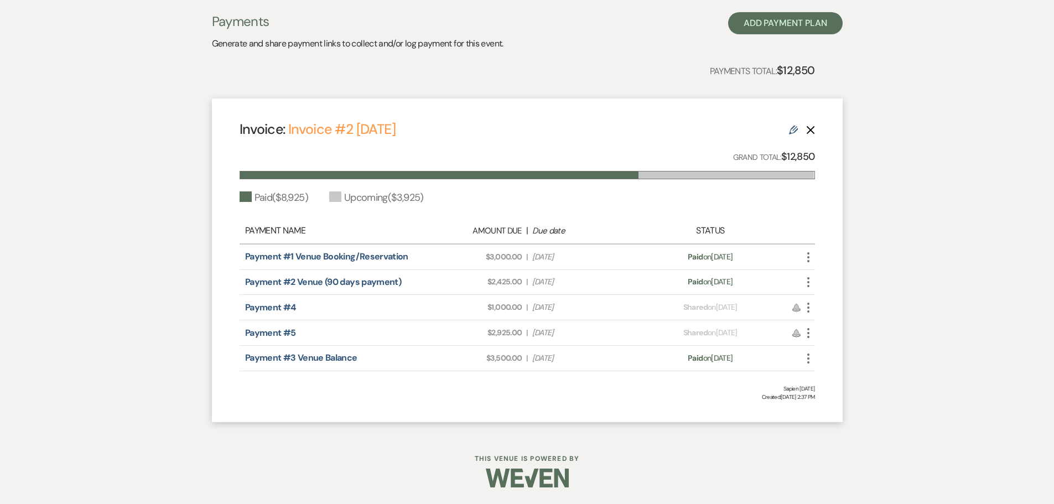
click at [790, 132] on use at bounding box center [793, 130] width 9 height 9
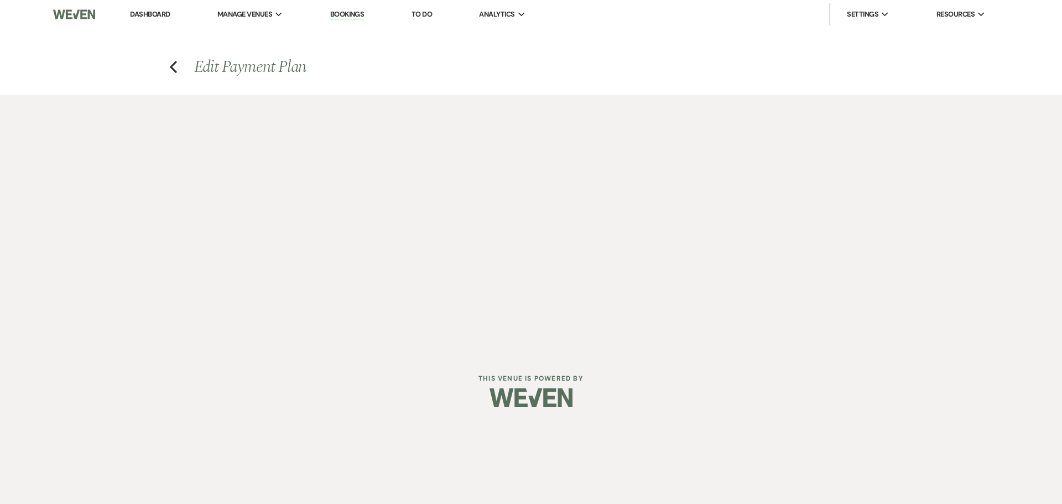
select select "20799"
select select "1"
select select "2"
select select "flat"
select select "true"
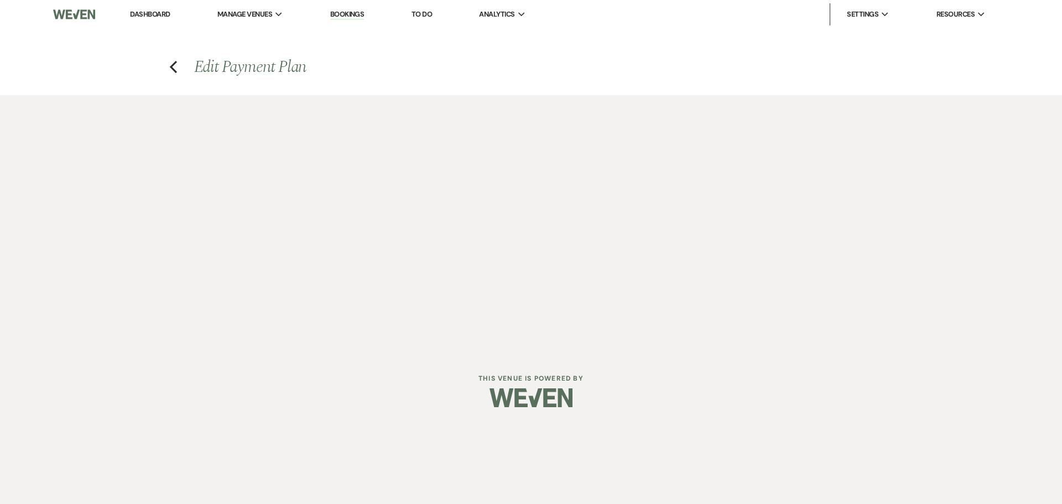
select select "client"
select select "weeks"
select select "1"
select select "true"
select select "2"
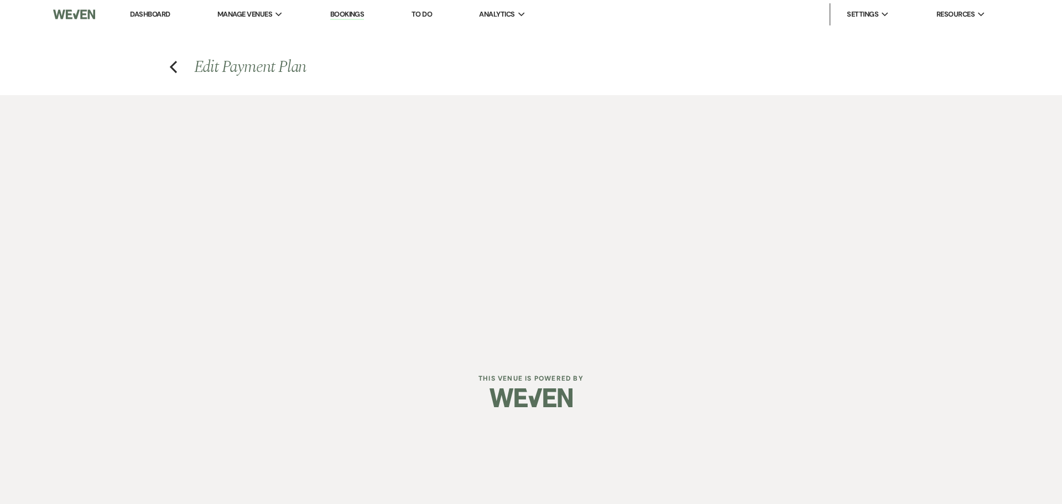
select select "flat"
select select "true"
select select "client"
select select "weeks"
select select "1"
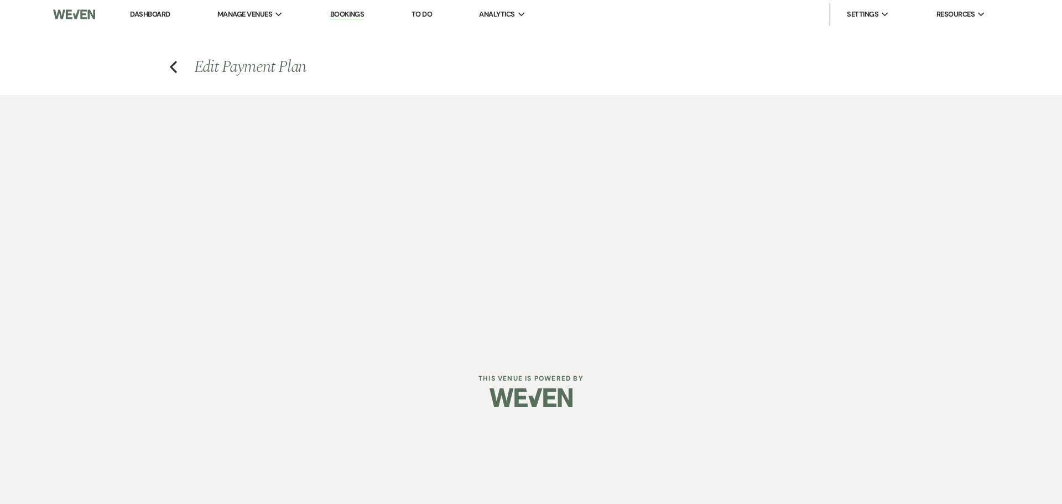
select select "true"
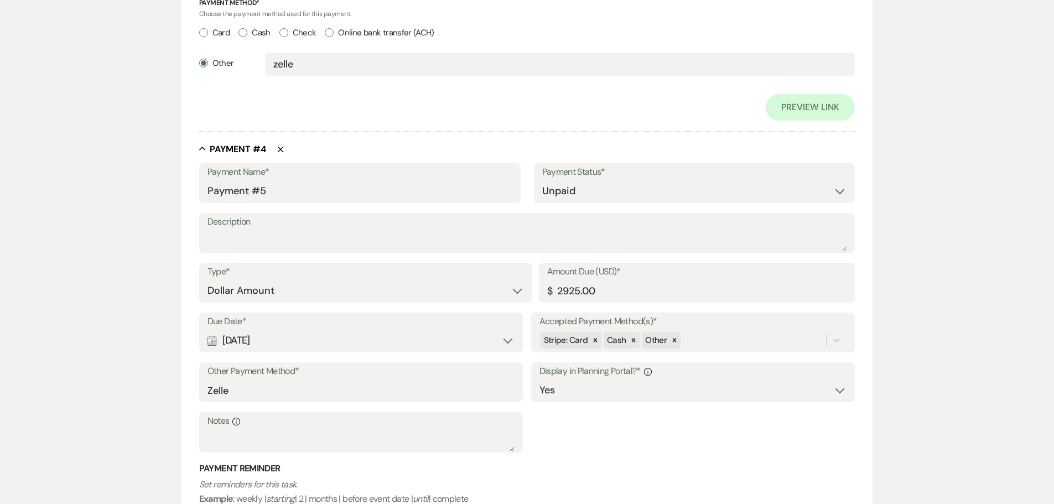
scroll to position [1549, 0]
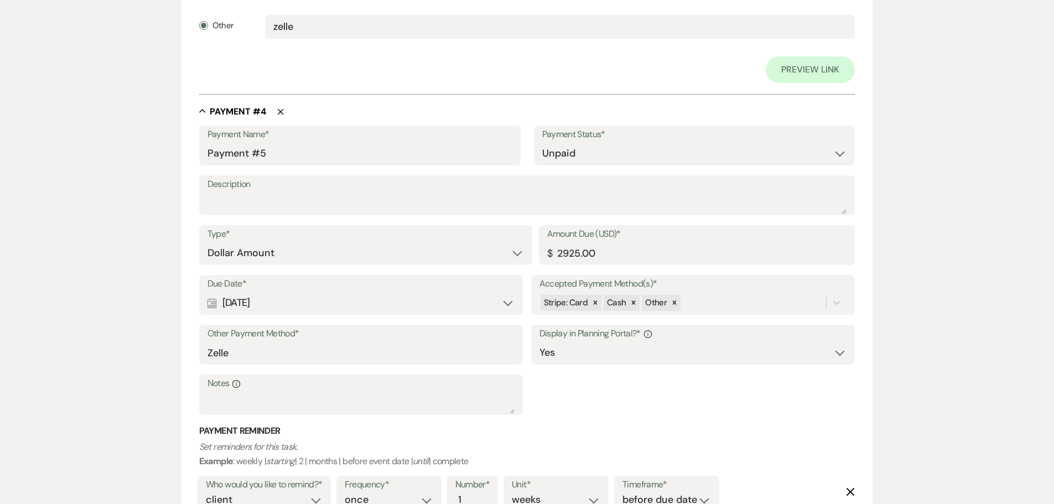
click at [506, 306] on div "Calendar Oct 30, 2025 Expand" at bounding box center [362, 303] width 308 height 22
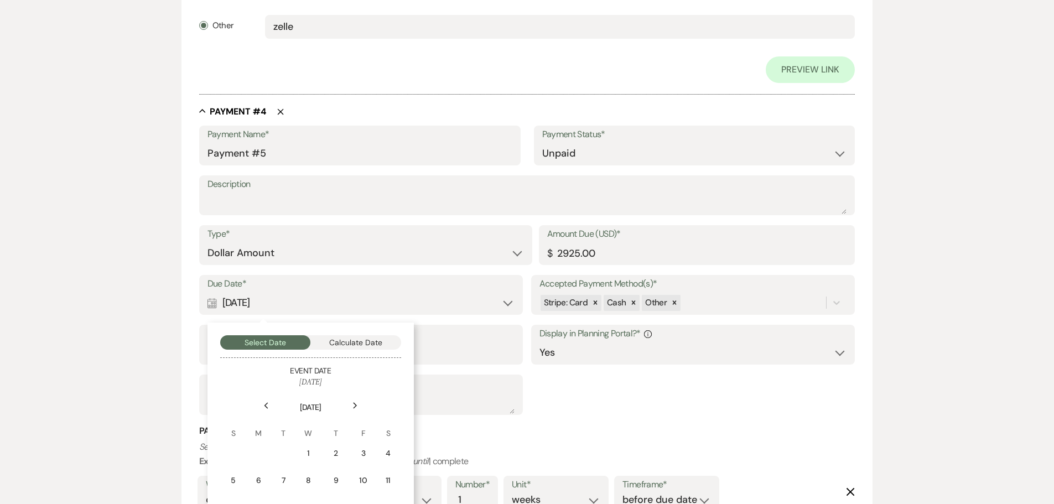
click at [506, 306] on div "Calendar Oct 30, 2025 Collapse" at bounding box center [362, 303] width 308 height 22
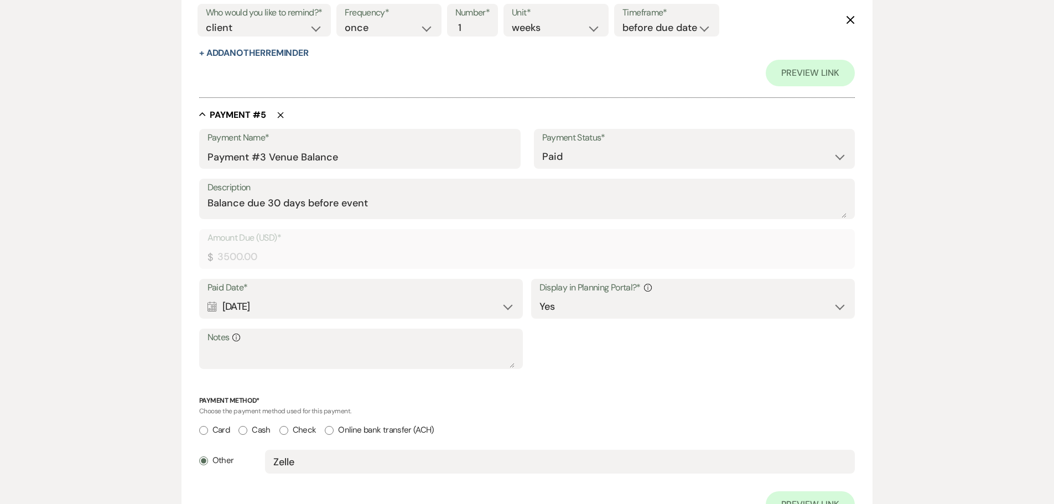
scroll to position [2015, 0]
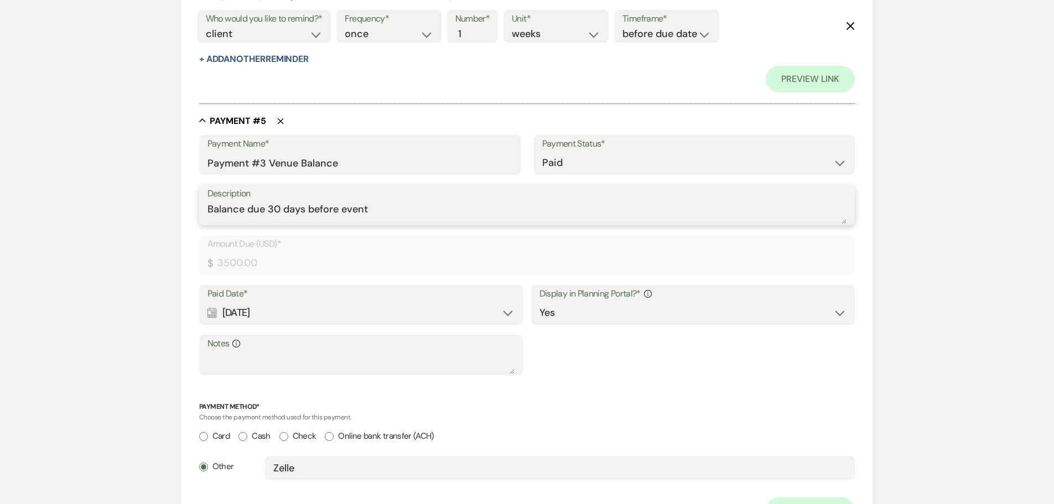
click at [551, 212] on textarea "Balance due 30 days before event" at bounding box center [528, 213] width 640 height 22
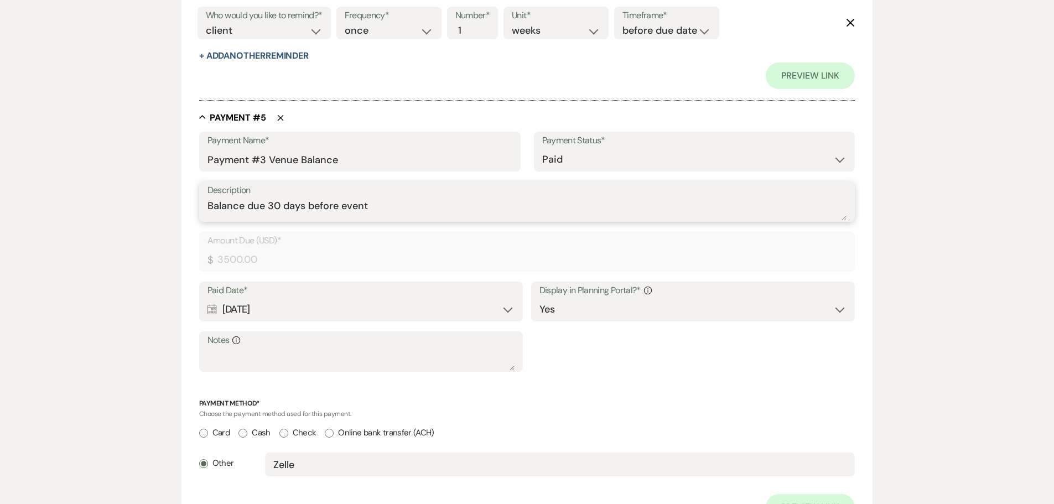
scroll to position [2181, 0]
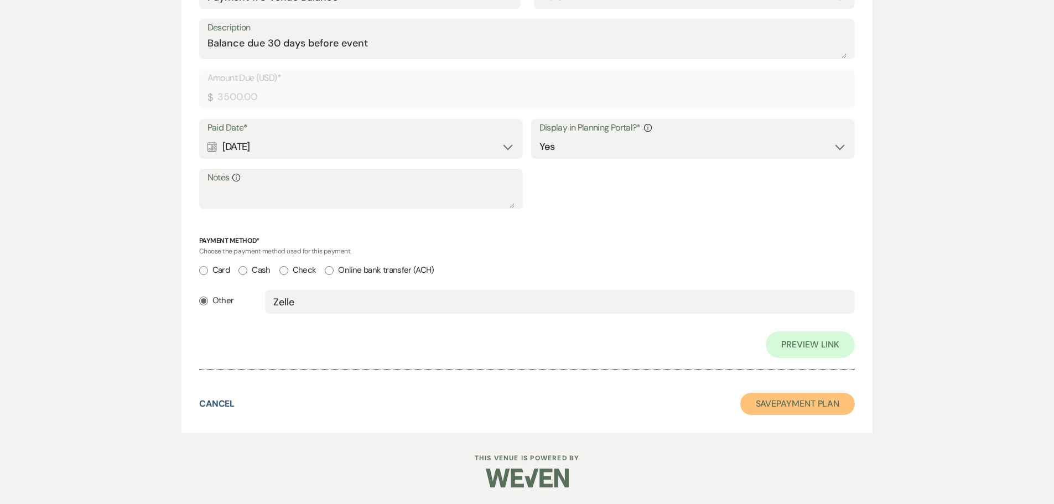
click at [766, 408] on button "Save Payment Plan" at bounding box center [797, 404] width 115 height 22
select select "5"
select select "15"
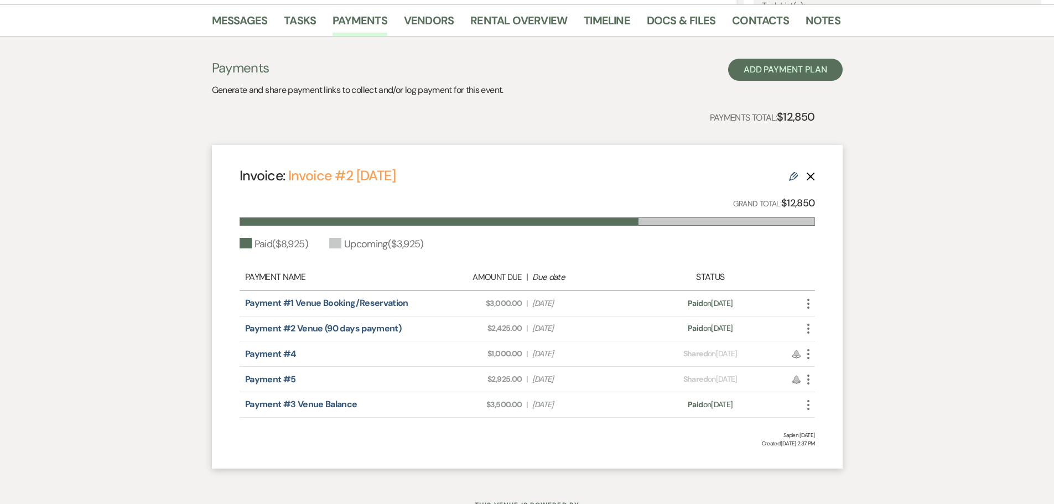
scroll to position [277, 0]
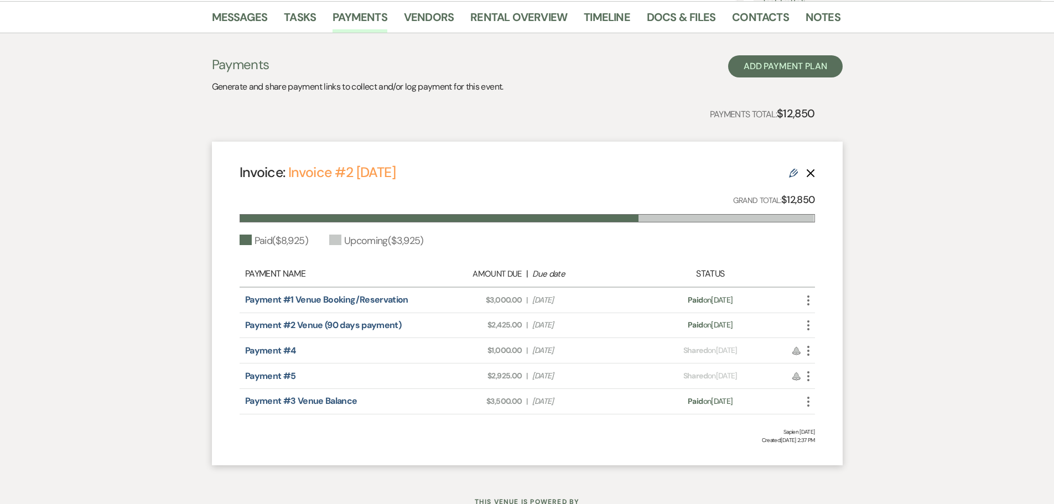
click at [792, 172] on use at bounding box center [793, 173] width 9 height 9
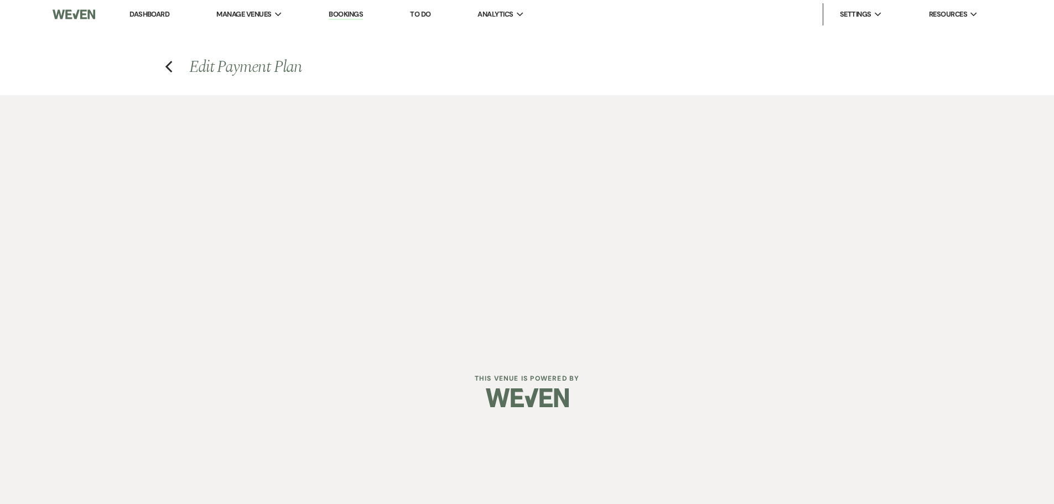
select select "20799"
select select "1"
select select "2"
select select "flat"
select select "true"
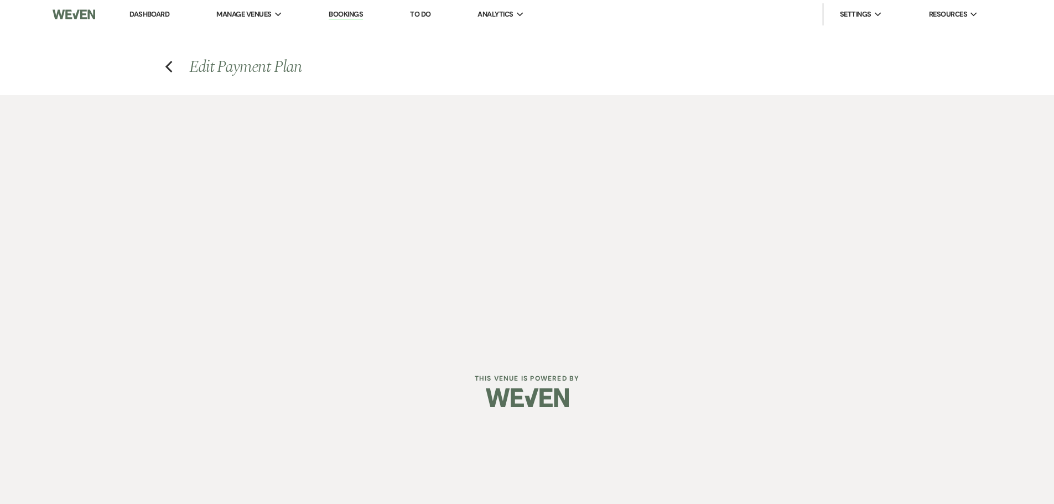
select select "client"
select select "weeks"
select select "1"
select select "true"
select select "2"
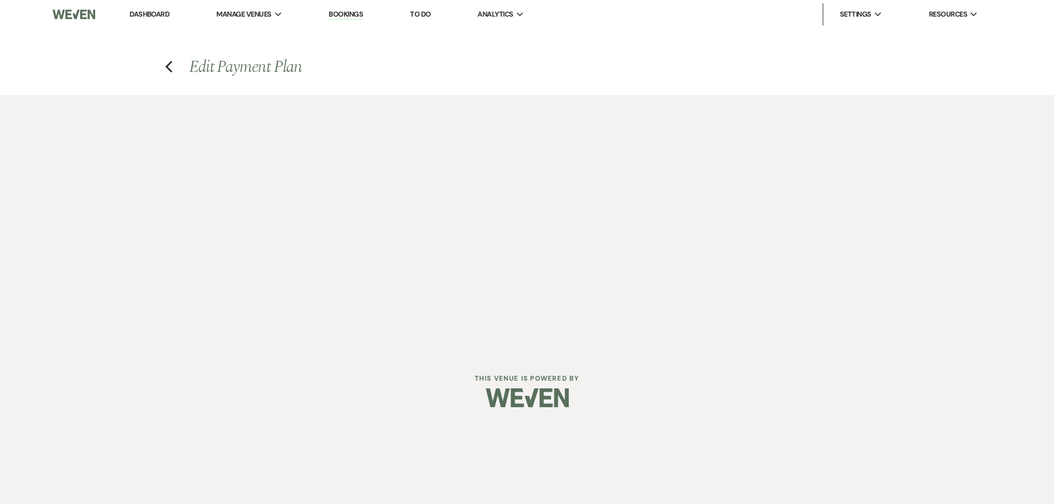
select select "flat"
select select "true"
select select "client"
select select "weeks"
select select "1"
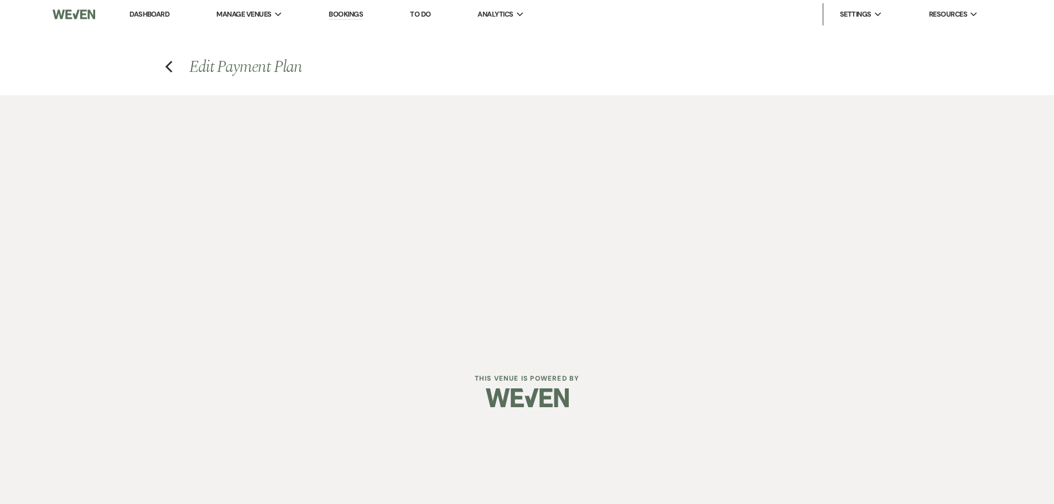
select select "true"
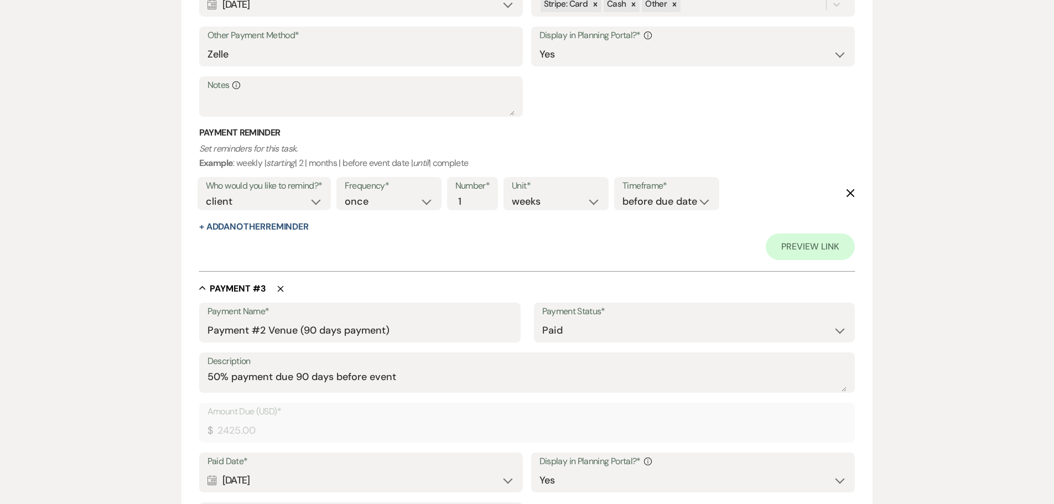
scroll to position [1107, 0]
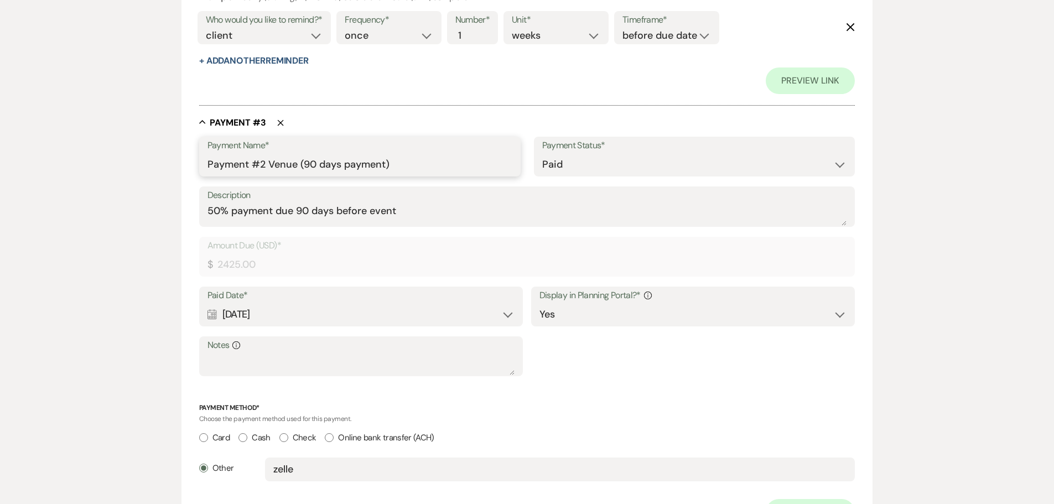
click at [415, 166] on input "Payment #2 Venue (90 days payment)" at bounding box center [360, 165] width 305 height 22
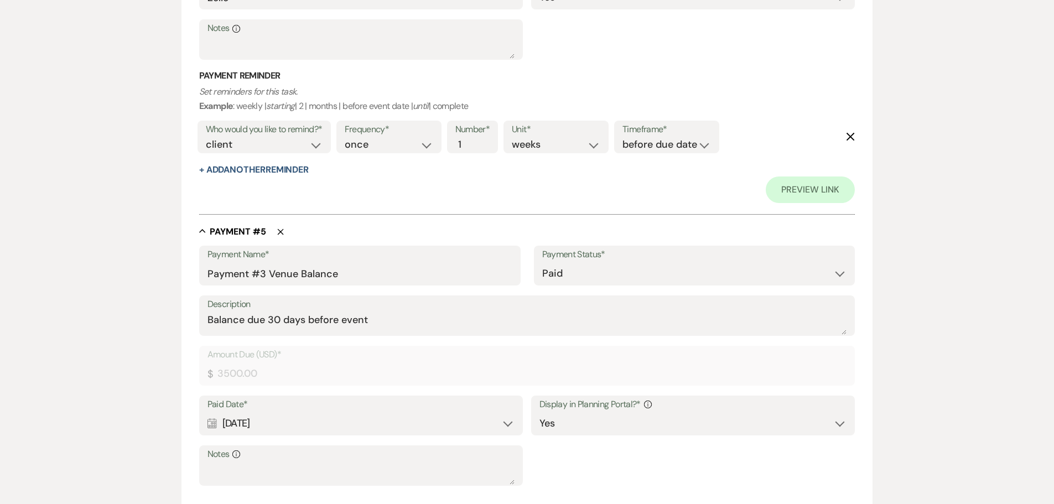
scroll to position [1573, 0]
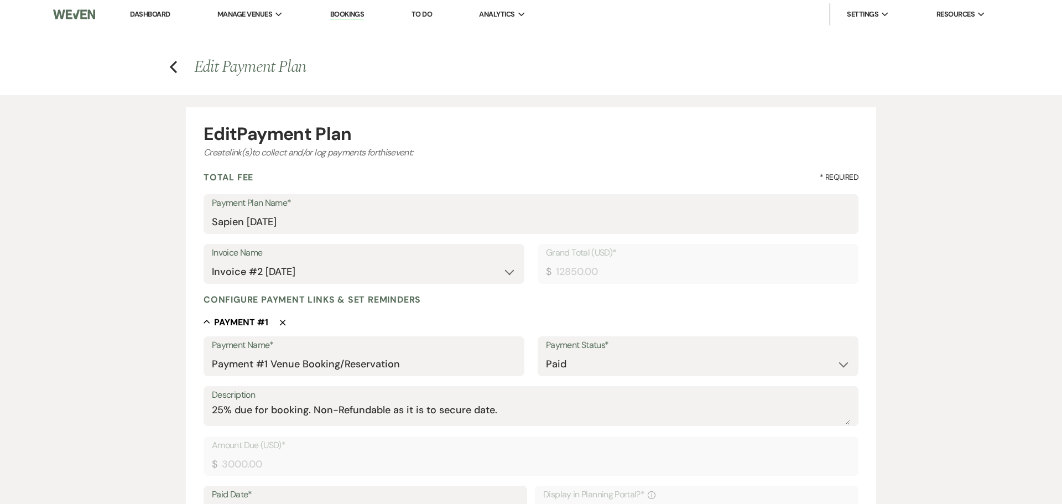
select select "5"
select select "15"
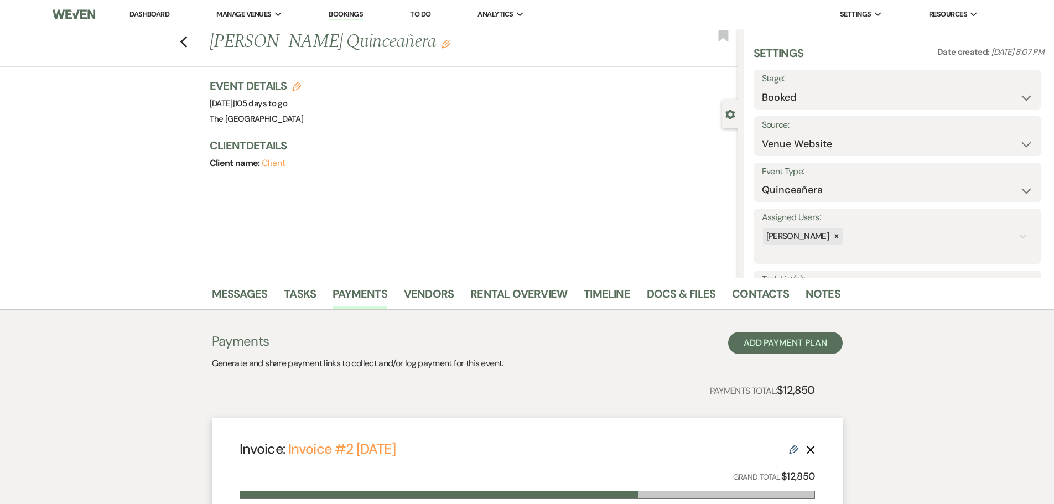
click at [163, 9] on li "Dashboard" at bounding box center [149, 14] width 51 height 22
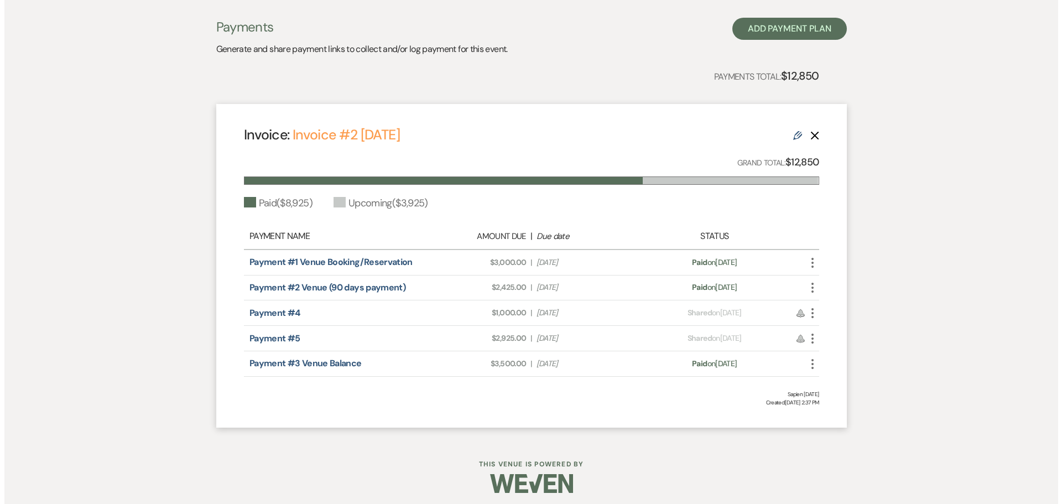
scroll to position [320, 0]
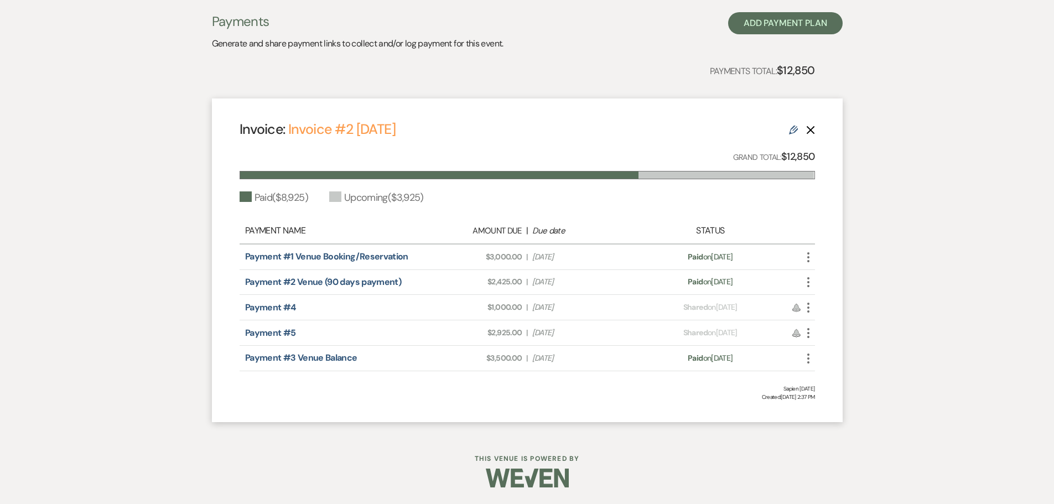
click at [810, 354] on icon "More" at bounding box center [808, 358] width 13 height 13
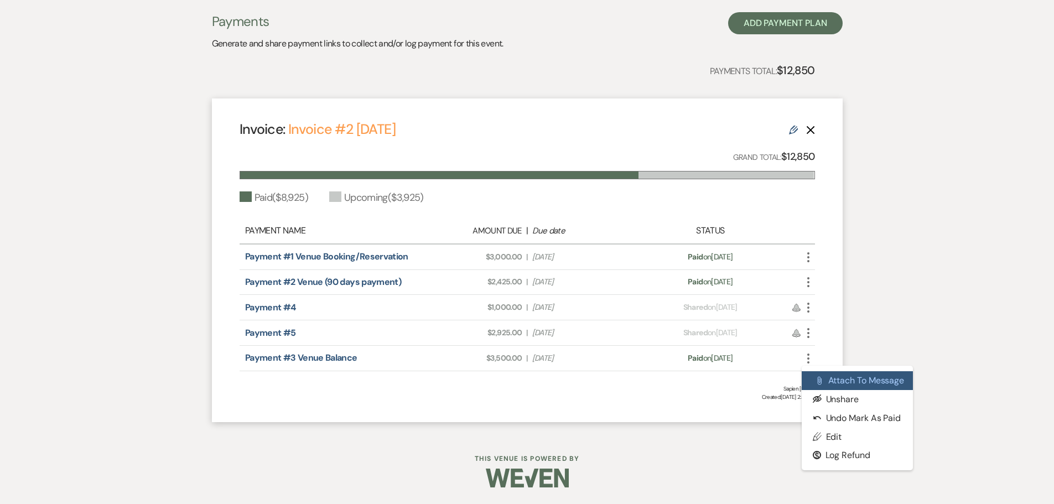
click at [827, 378] on button "Attach File Attach to Message" at bounding box center [858, 380] width 112 height 19
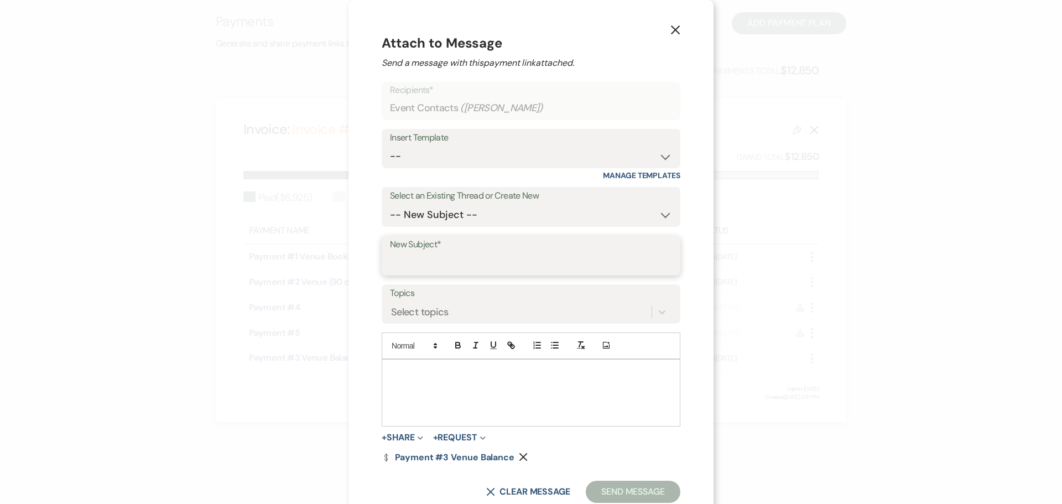
click at [439, 262] on input "New Subject*" at bounding box center [531, 264] width 282 height 22
type input "RECEIPT"
click at [426, 372] on p at bounding box center [531, 372] width 281 height 12
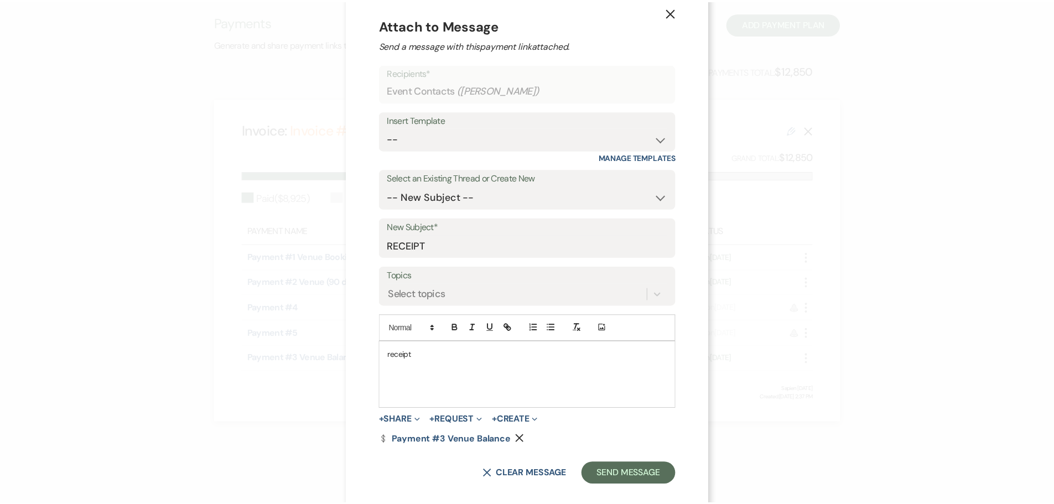
scroll to position [32, 0]
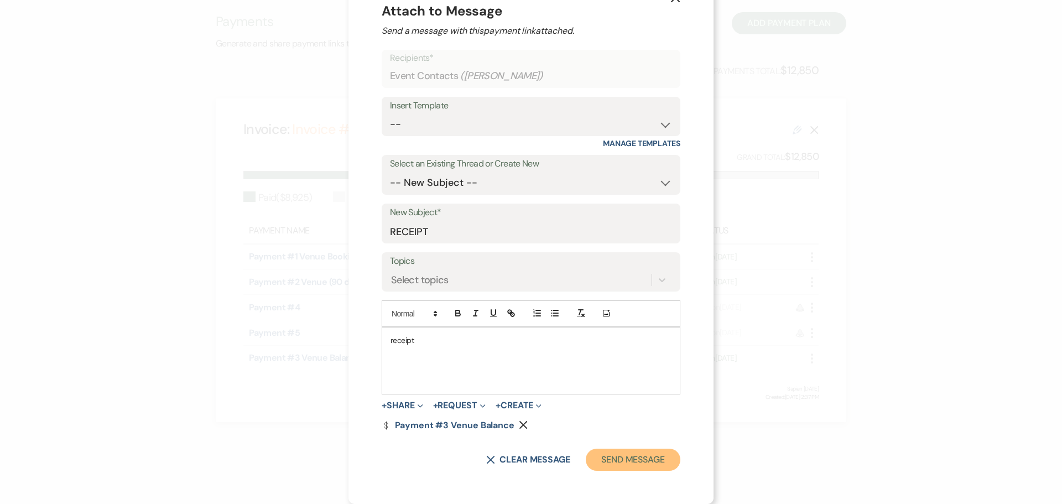
click at [625, 455] on button "Send Message" at bounding box center [633, 460] width 95 height 22
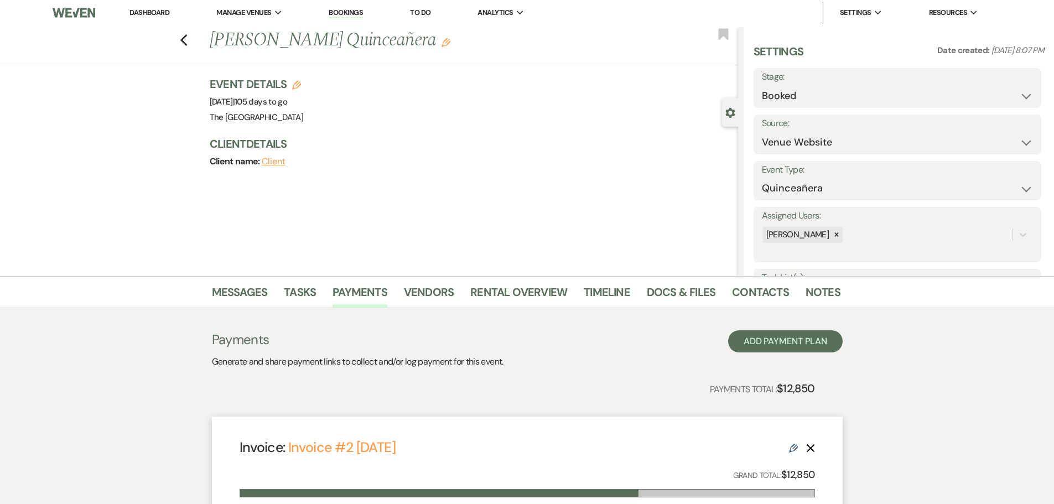
scroll to position [0, 0]
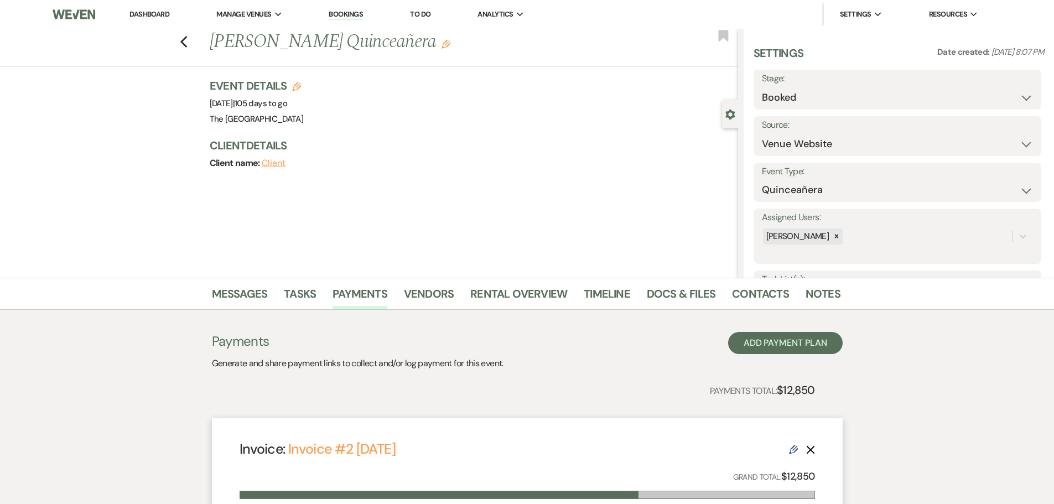
click at [143, 13] on link "Dashboard" at bounding box center [149, 13] width 40 height 9
